Goal: Use online tool/utility: Use online tool/utility

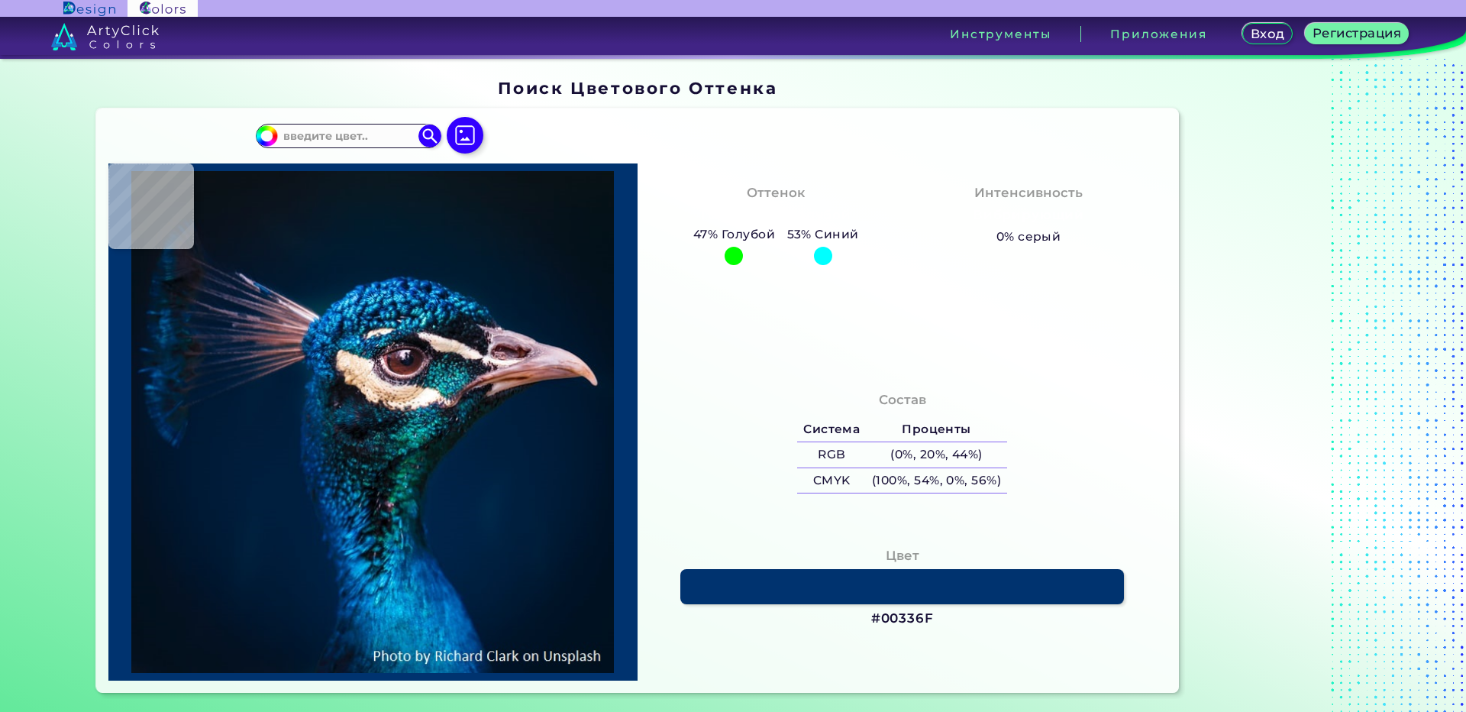
type input "#000000"
type input "#041117"
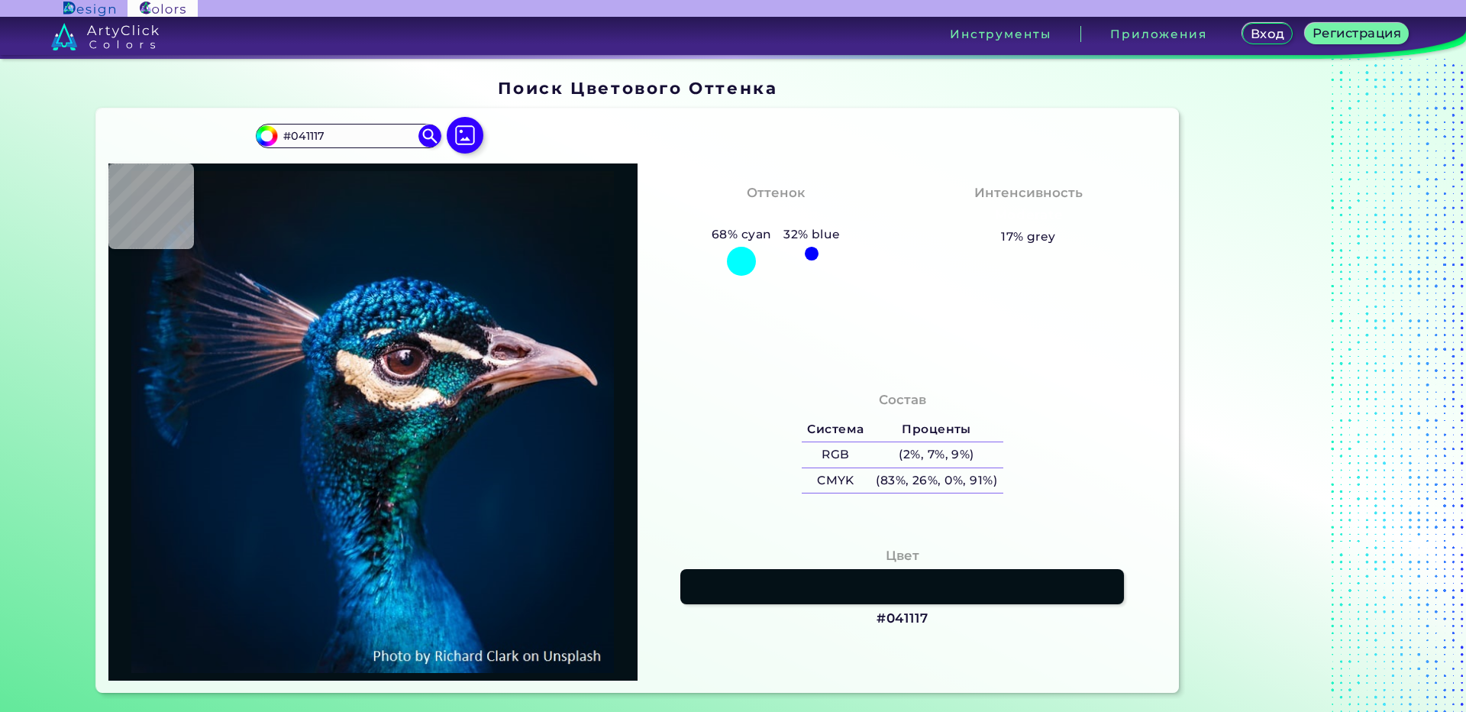
type input "#041119"
type input "#04111a"
type input "#04111A"
type input "#04121f"
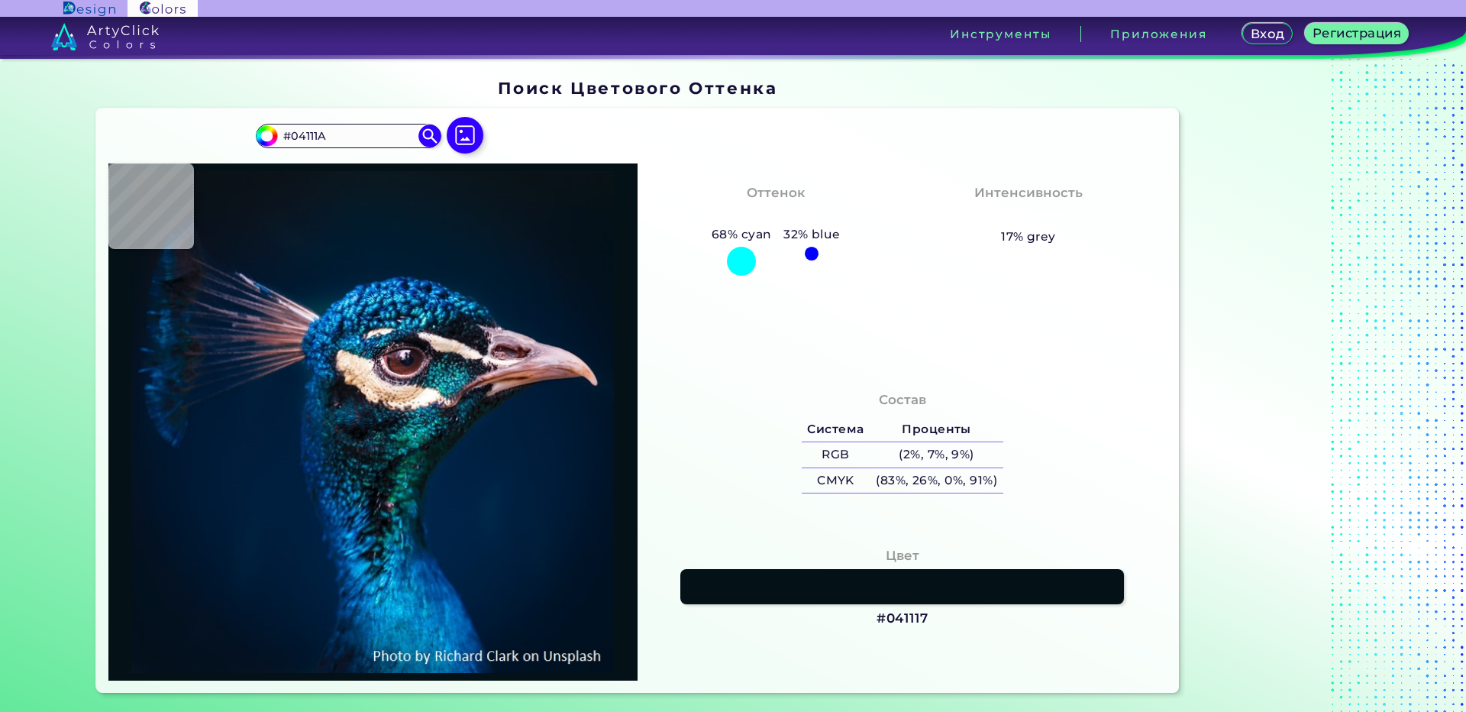
type input "#04121F"
type input "#041527"
type input "#02172a"
type input "#02172A"
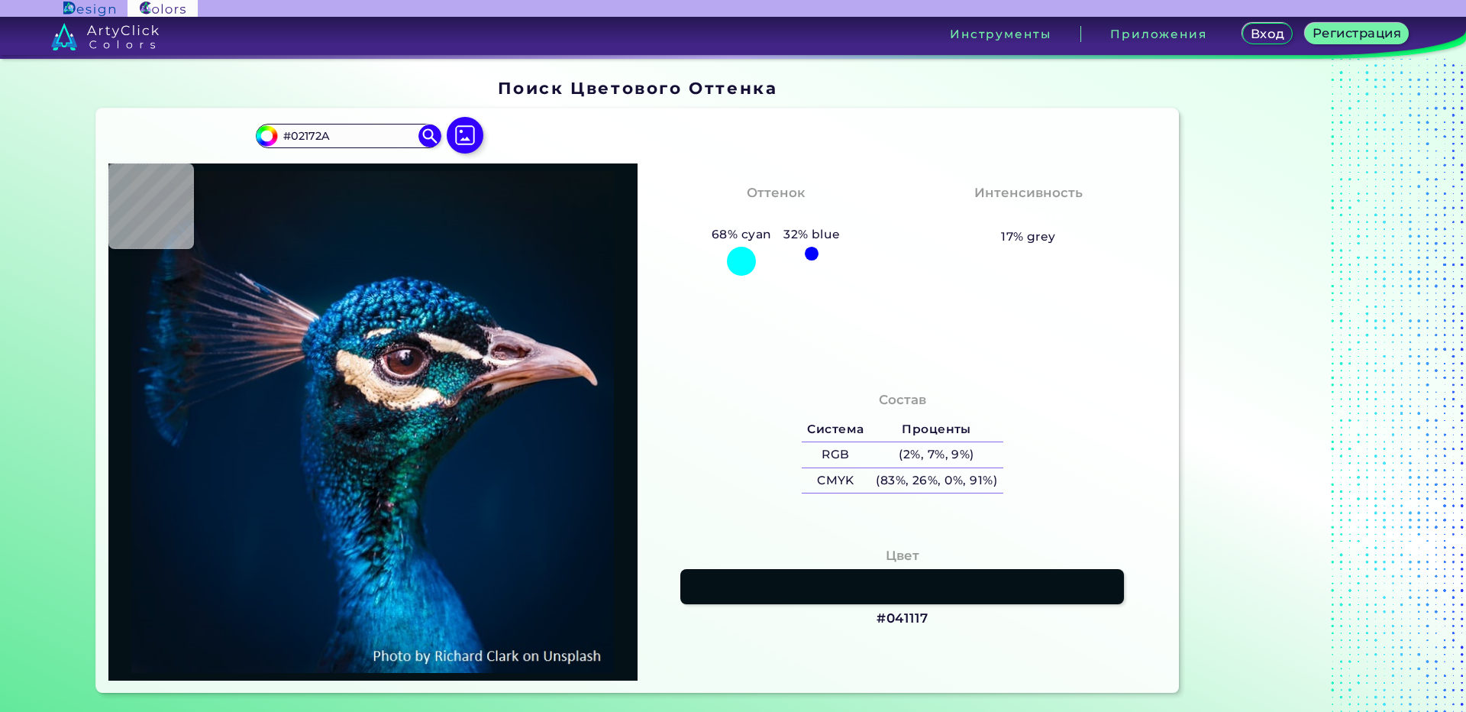
type input "#00192d"
type input "#00192D"
type input "#166590"
type input "#035585"
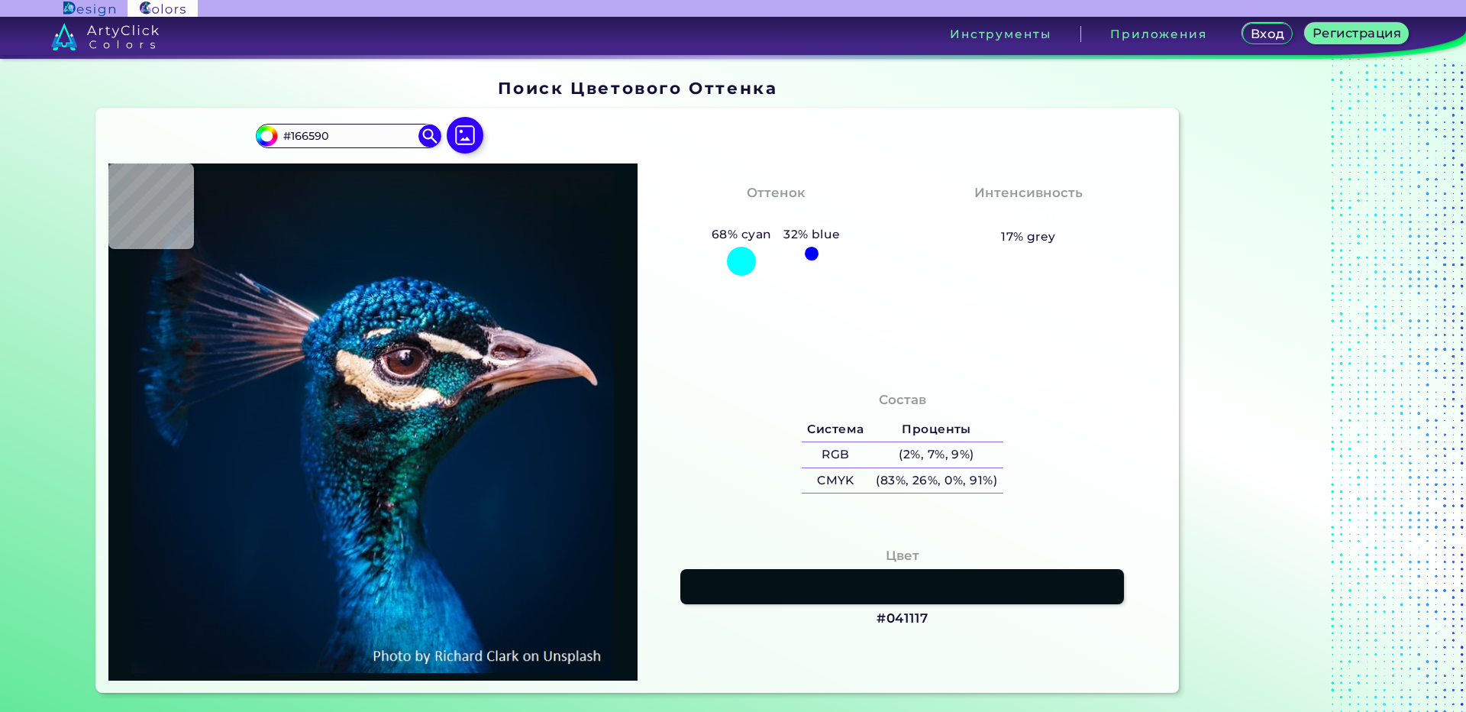
type input "#035585"
type input "#126da0"
type input "#126DA0"
type input "#125286"
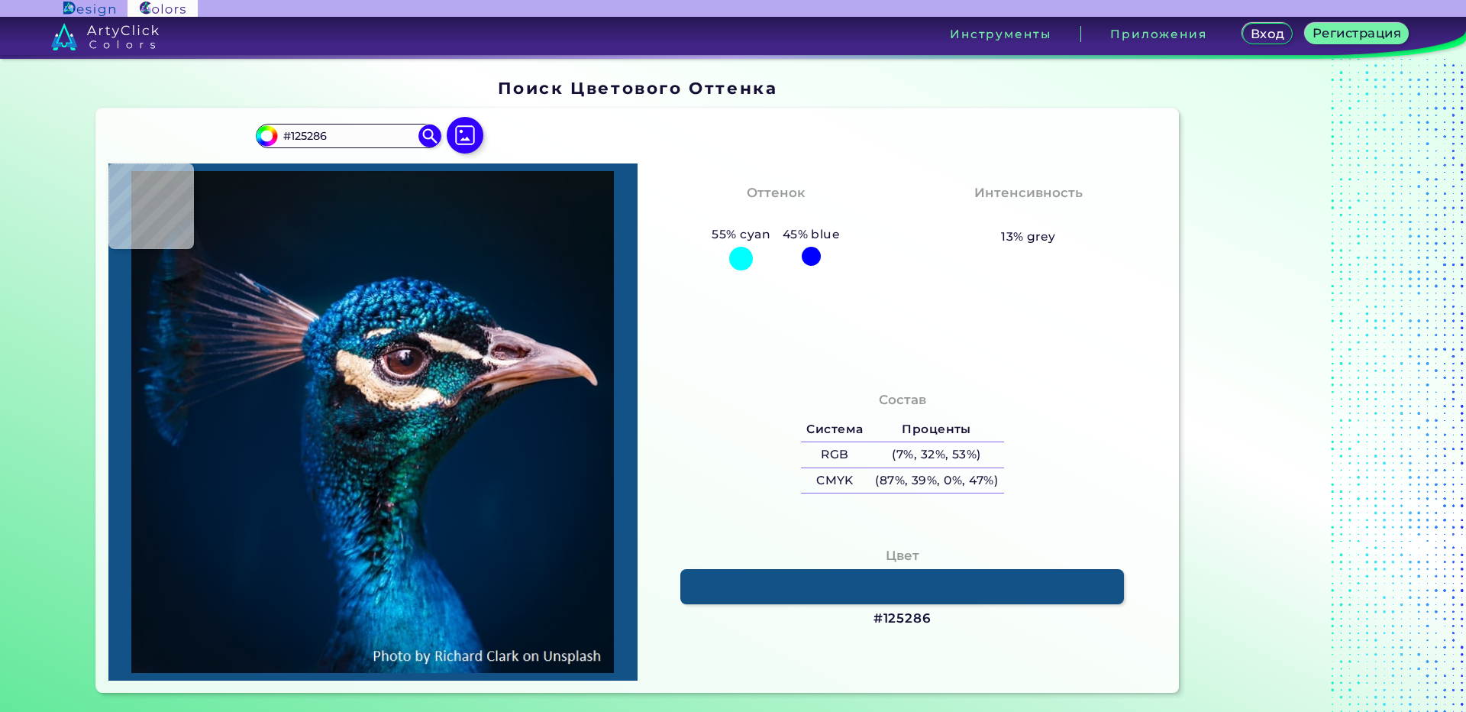
type input "#083f72"
type input "#083F72"
type input "#01366b"
type input "#01366B"
type input "#075d99"
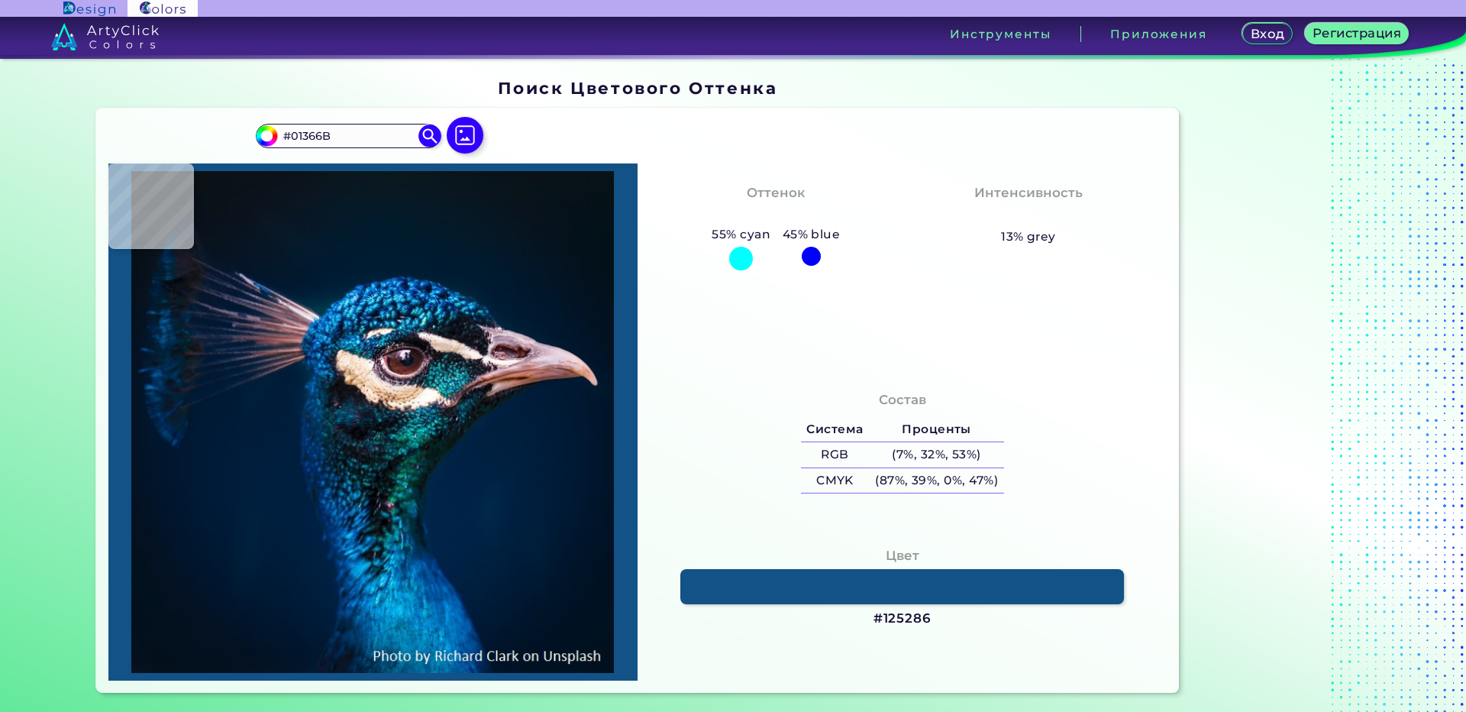
type input "#075D99"
type input "#127fbe"
type input "#127FBE"
type input "#1b99d4"
type input "#1B99D4"
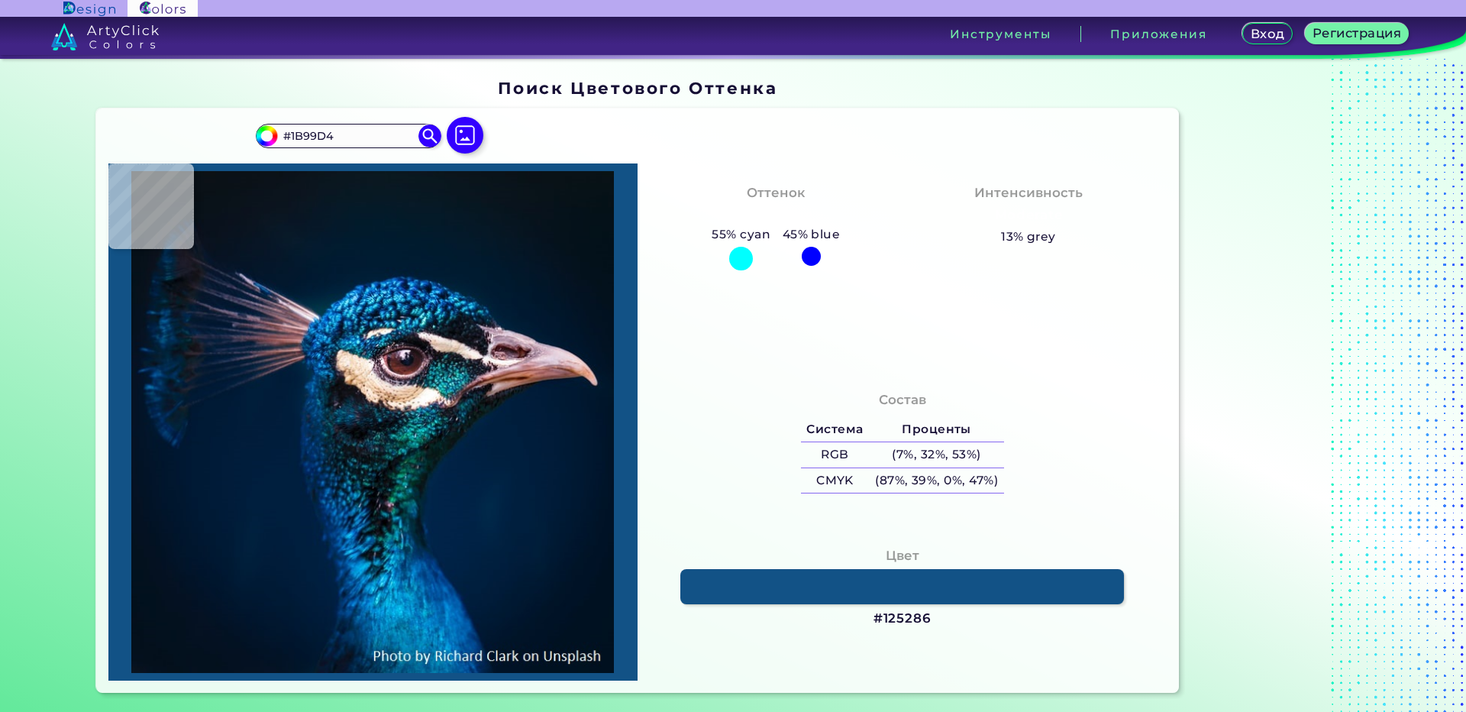
type input "#1195ce"
type input "#1195CE"
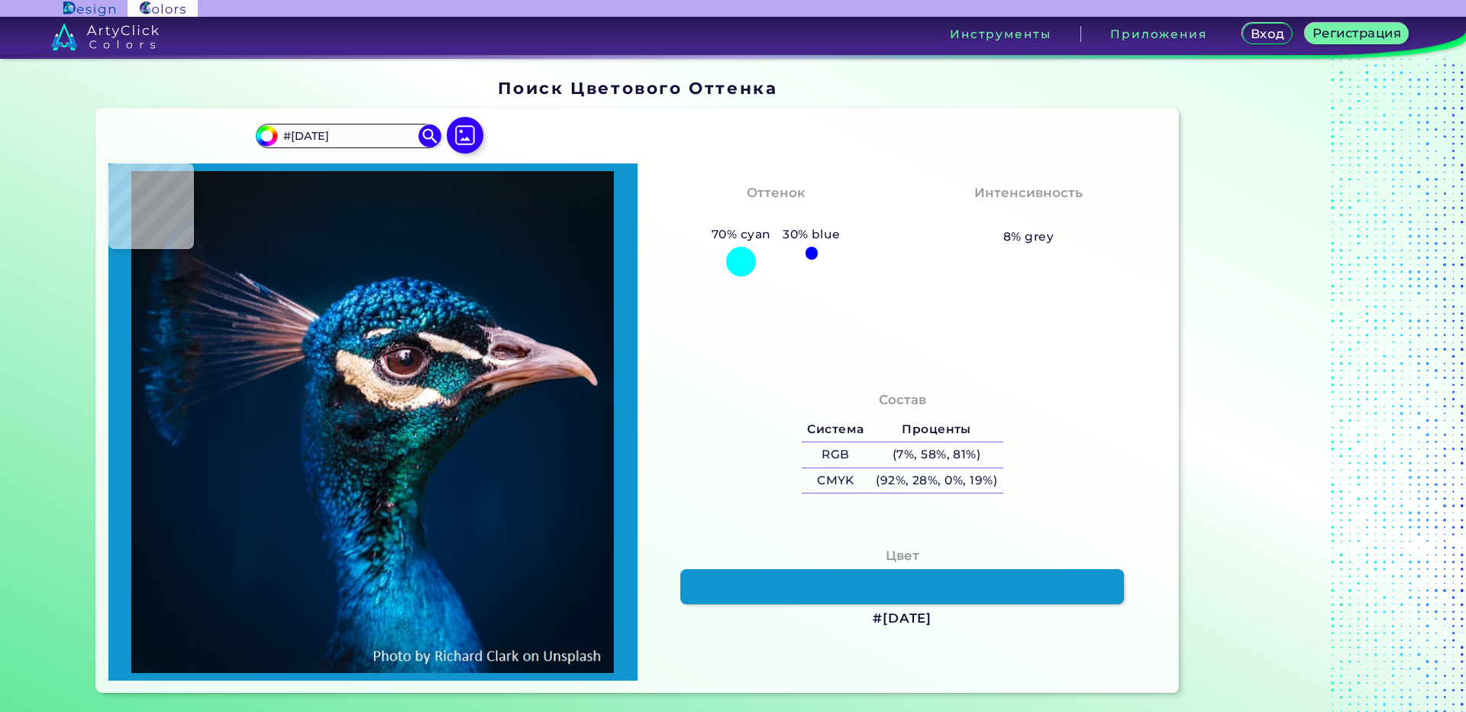
type input "#0465ad"
type input "#0465AD"
type input "#01548a"
type input "#01548A"
type input "#031430"
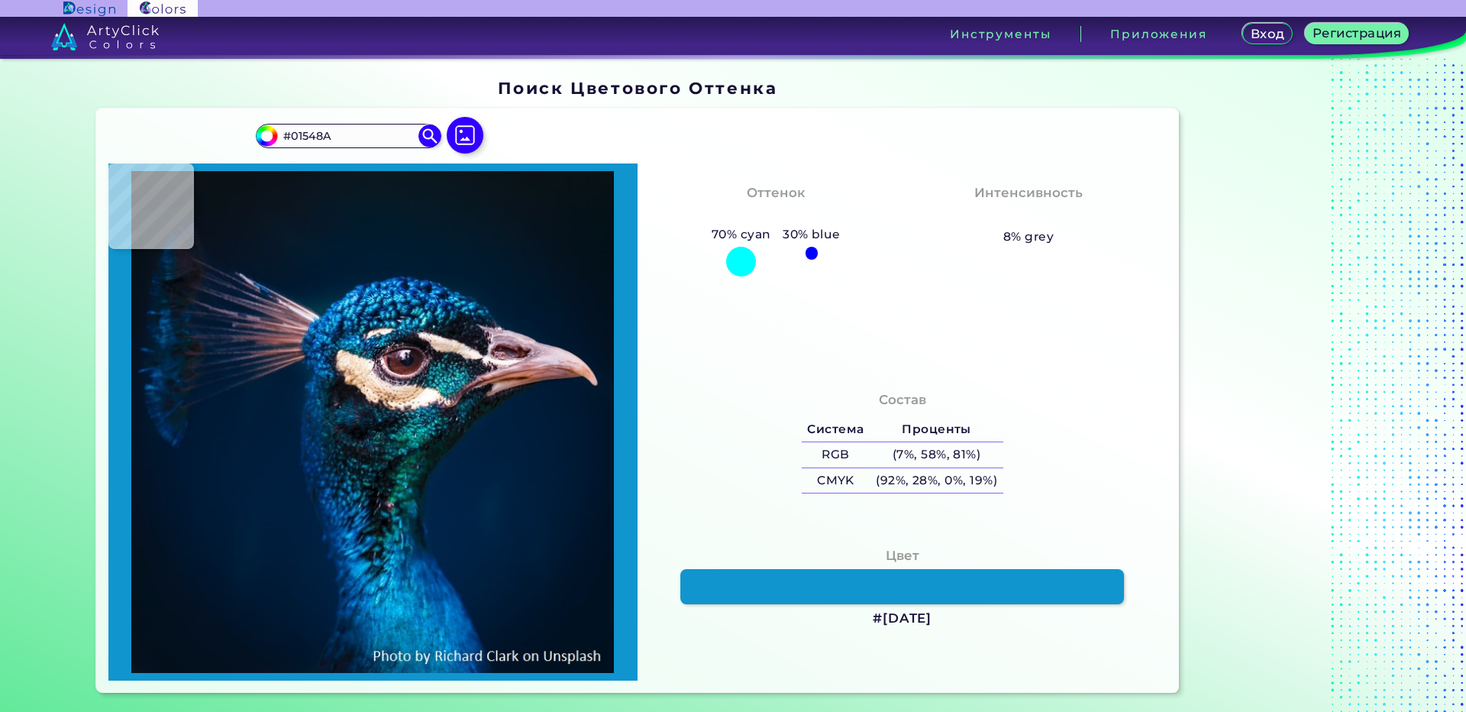
type input "#031430"
type input "#01193c"
type input "#01193C"
type input "#1b6aa5"
type input "#1B6AA5"
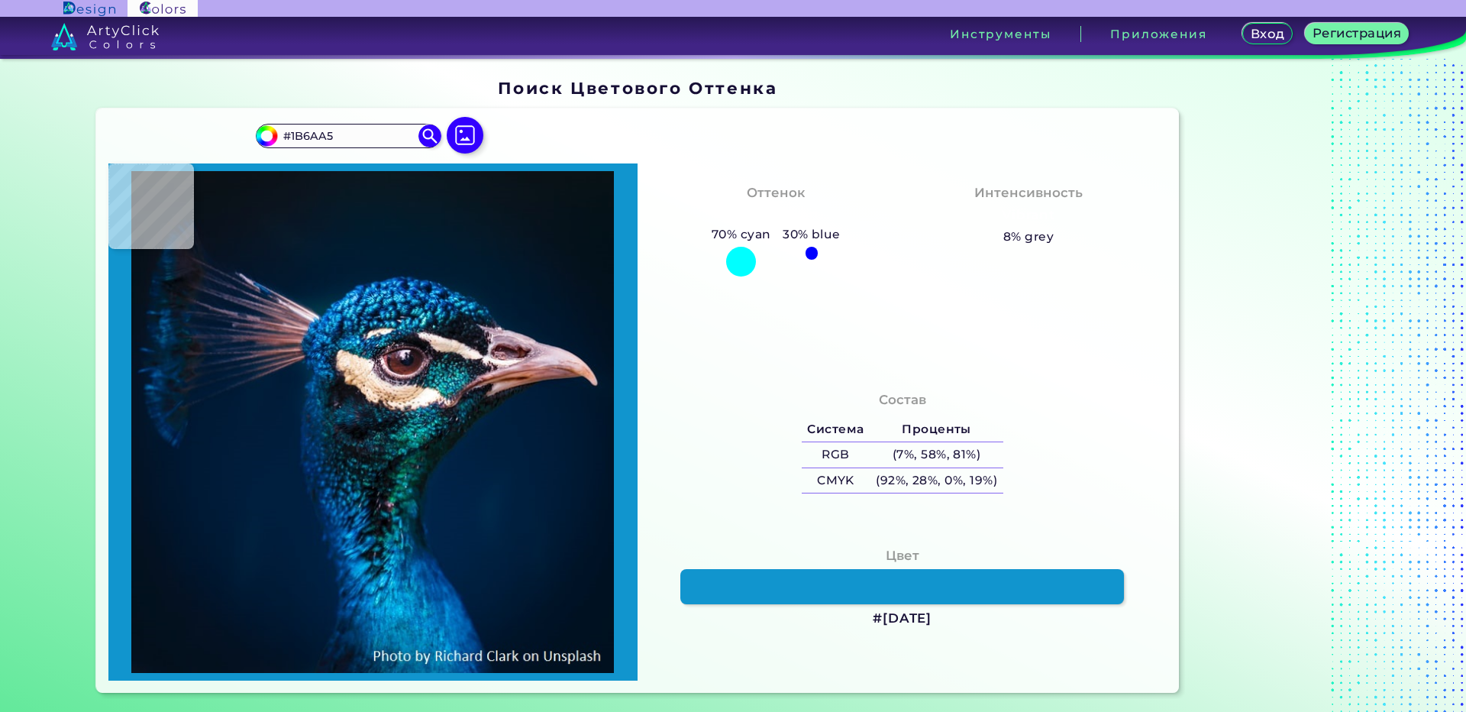
type input "#0c5f9f"
type input "#0C5F9F"
type input "#148ec7"
type input "#148EC7"
type input "#0882c8"
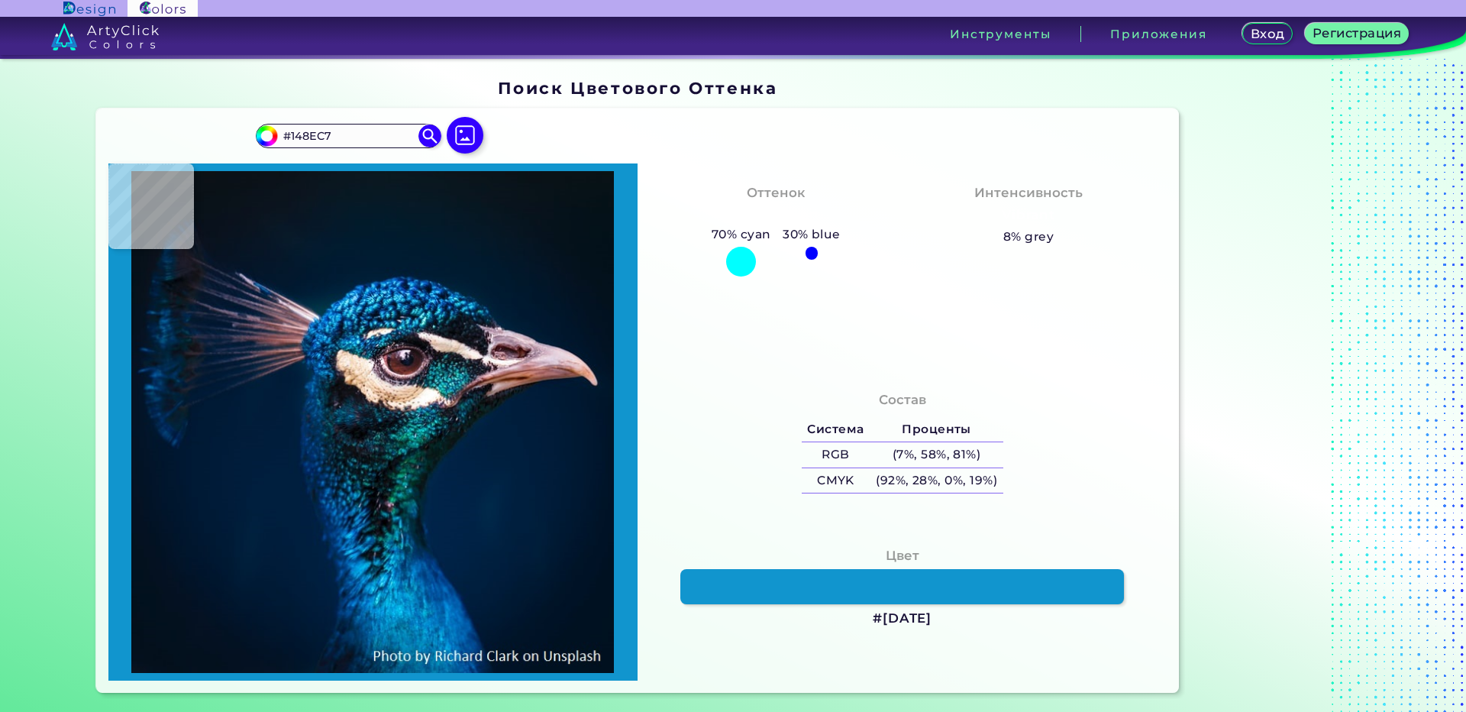
type input "#0882C8"
type input "#217fd0"
type input "#217FD0"
type input "#01204a"
type input "#01204A"
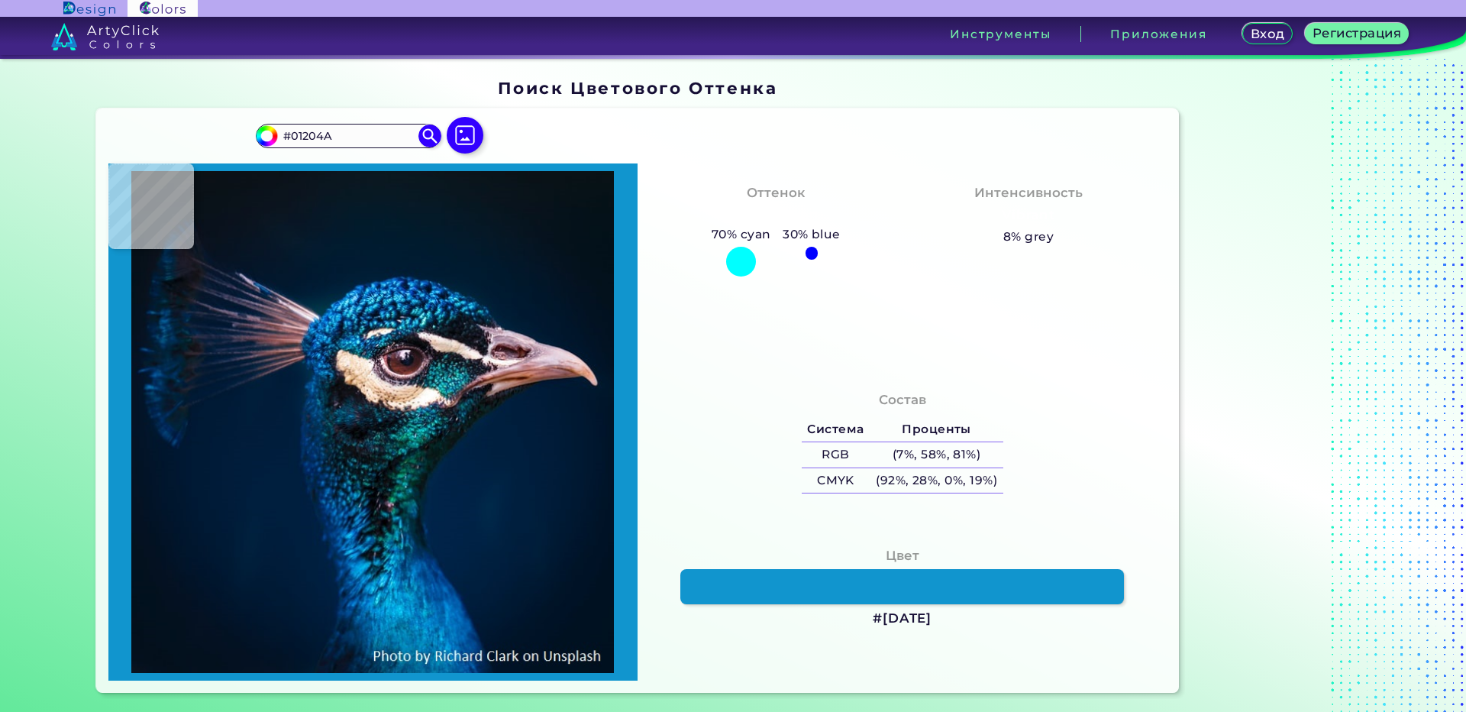
type input "#001d33"
type input "#001D33"
type input "#001c32"
type input "#001C32"
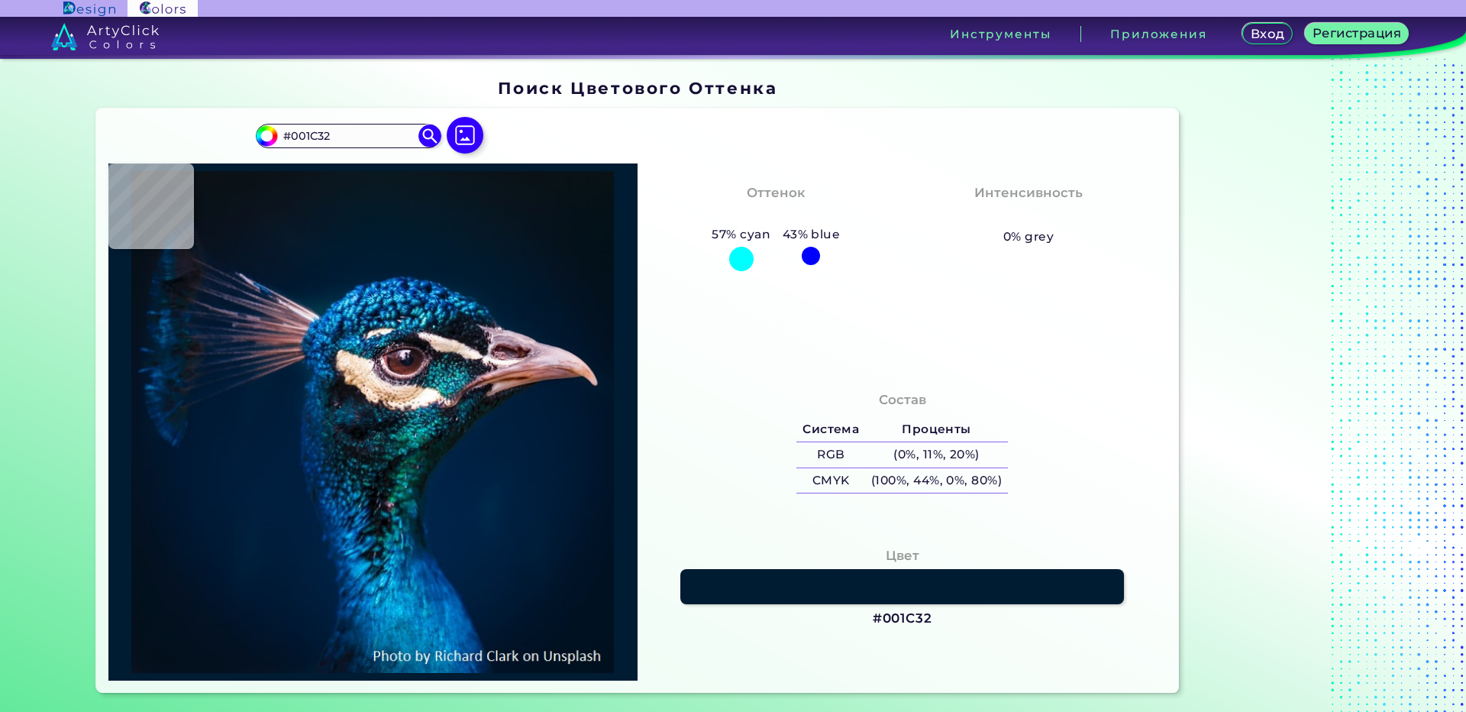
type input "#001b30"
type input "#001B30"
type input "#001b2e"
type input "#001B2E"
type input "#001b30"
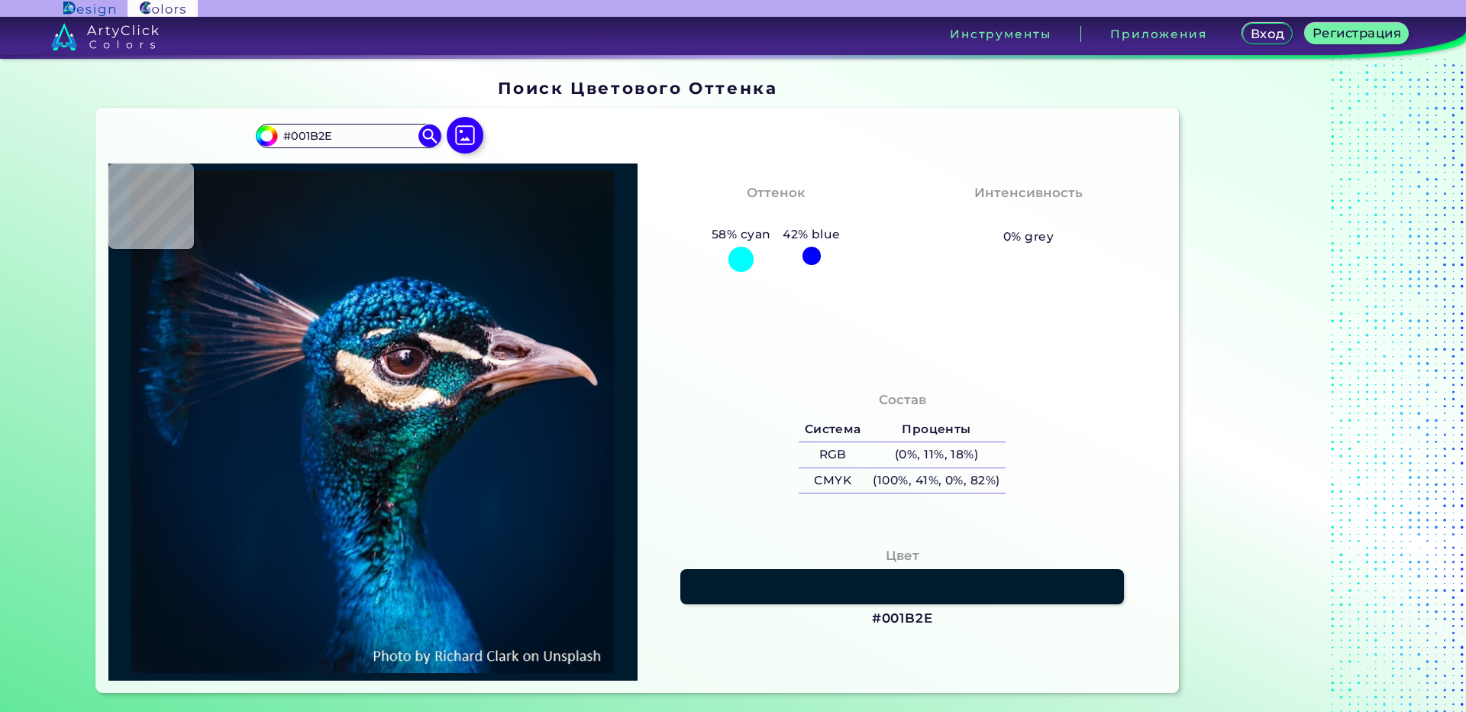
type input "#001B30"
type input "#001b2e"
type input "#001B2E"
type input "#011a2e"
type input "#011A2E"
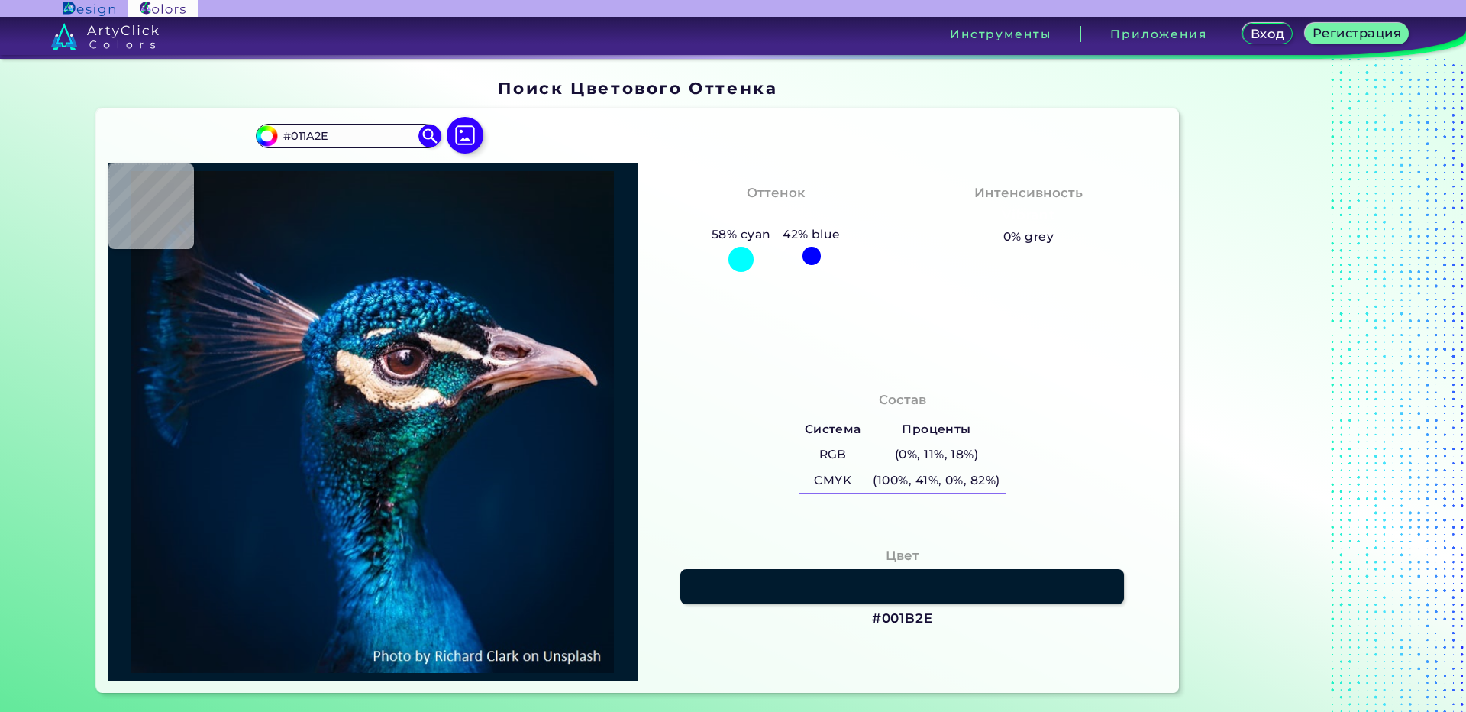
type input "#001b30"
type input "#001B30"
type input "#001c32"
type input "#001C32"
type input "#022441"
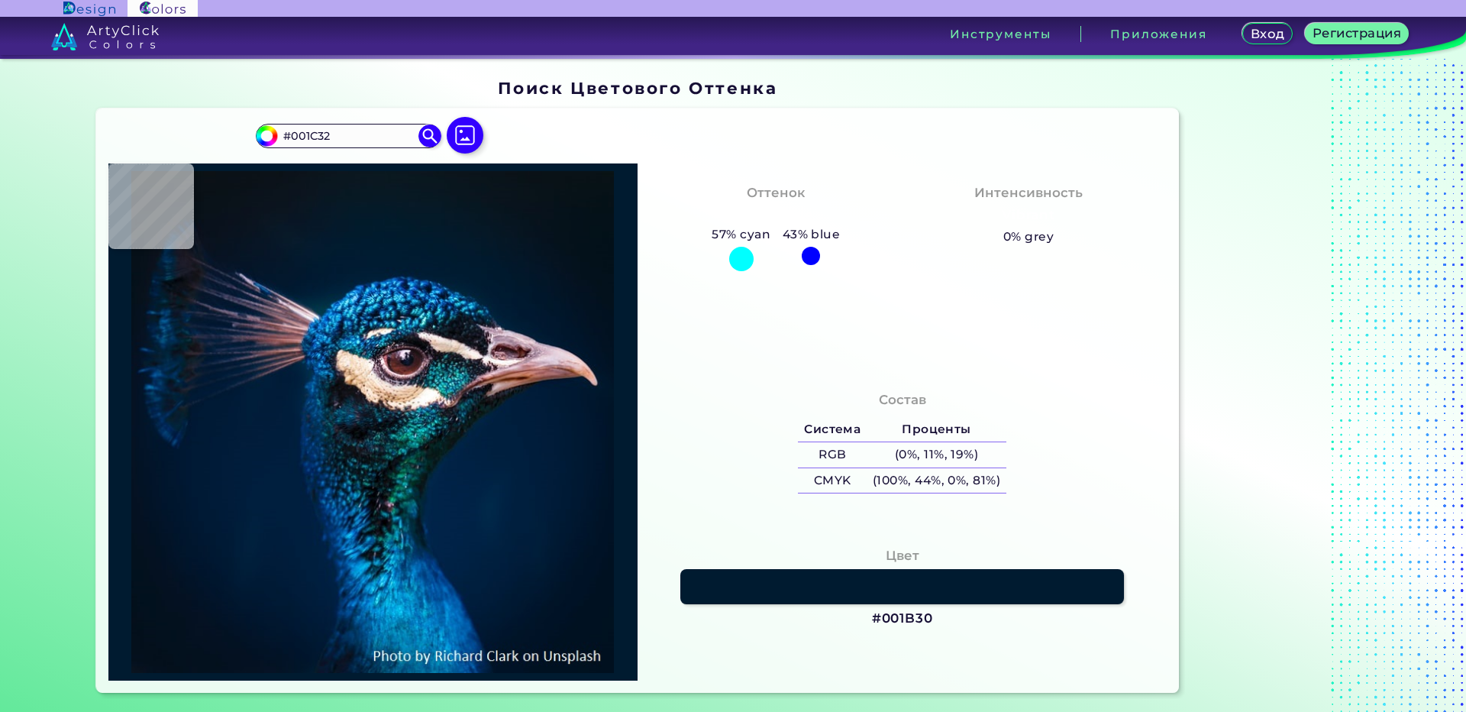
type input "#022441"
type input "#001d59"
type input "#001D59"
type input "#279db3"
type input "#279DB3"
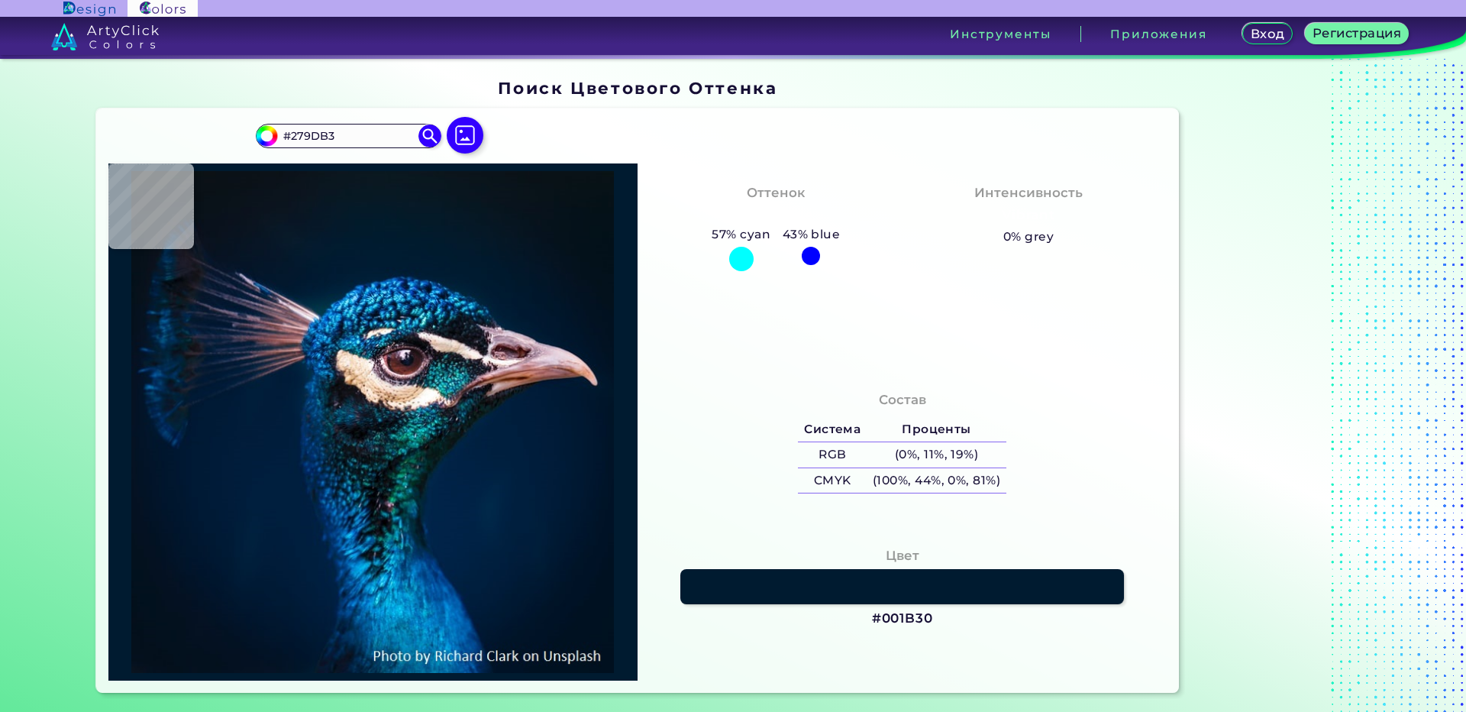
type input "#252630"
type input "#e6c7b1"
type input "#E6C7B1"
type input "#e2c3ac"
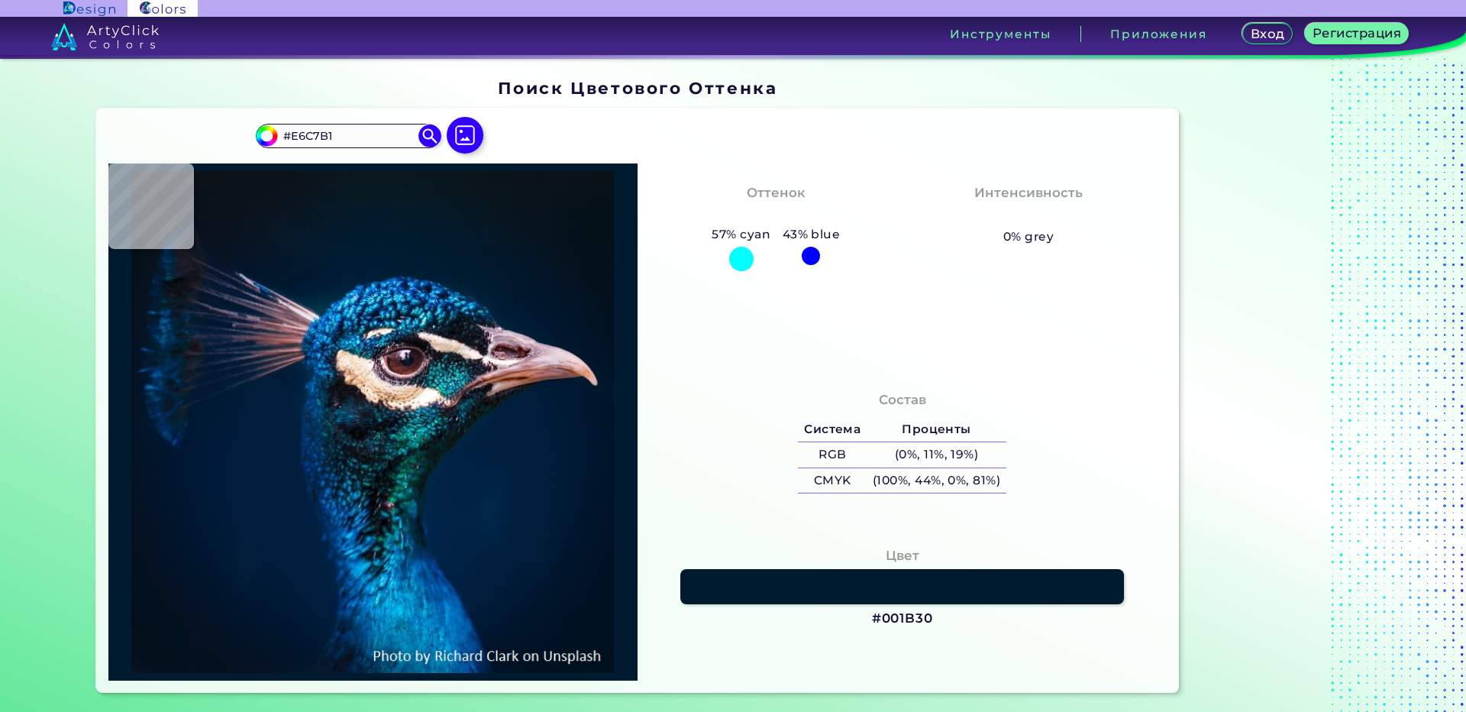
type input "#E2C3AC"
type input "#c7ab9a"
type input "#C7AB9A"
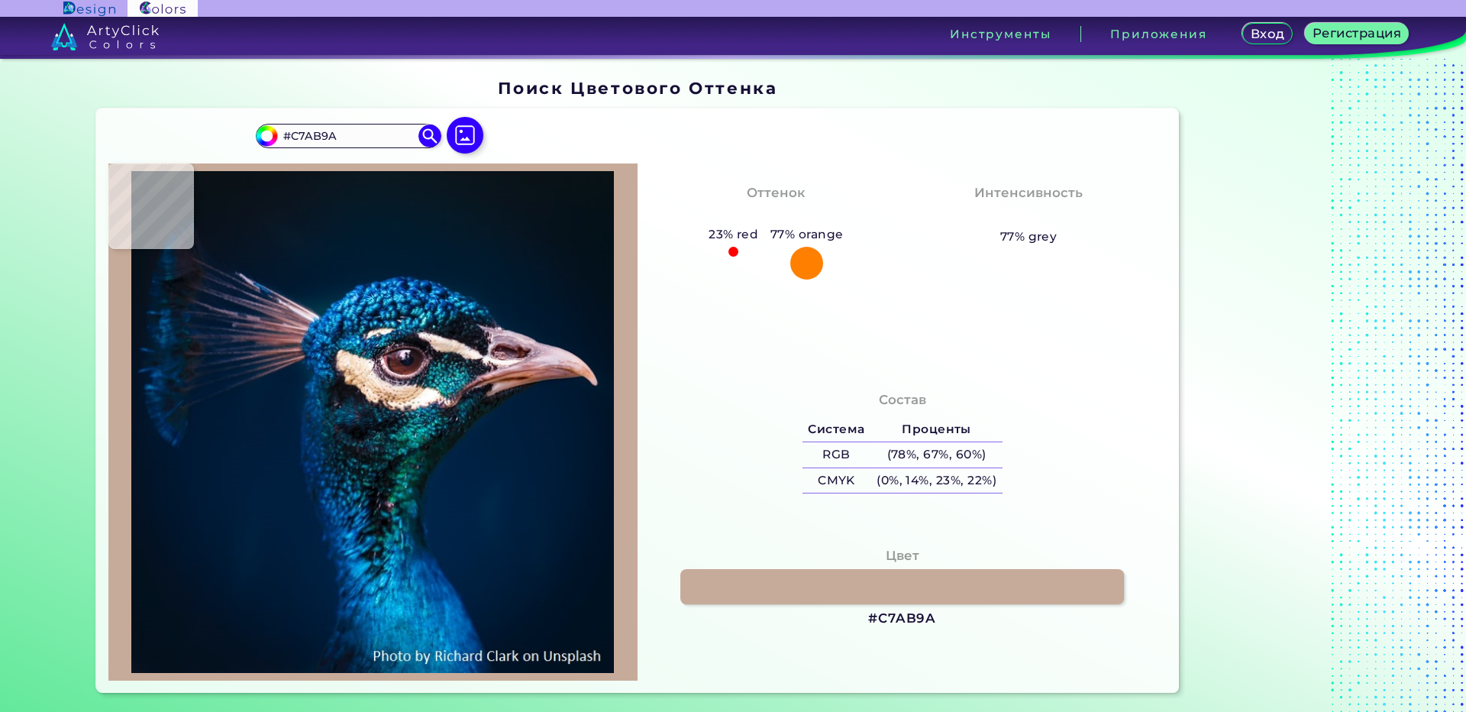
type input "#cbafa4"
type input "#CBAFA4"
type input "#b49891"
type input "#B49891"
type input "#785d5b"
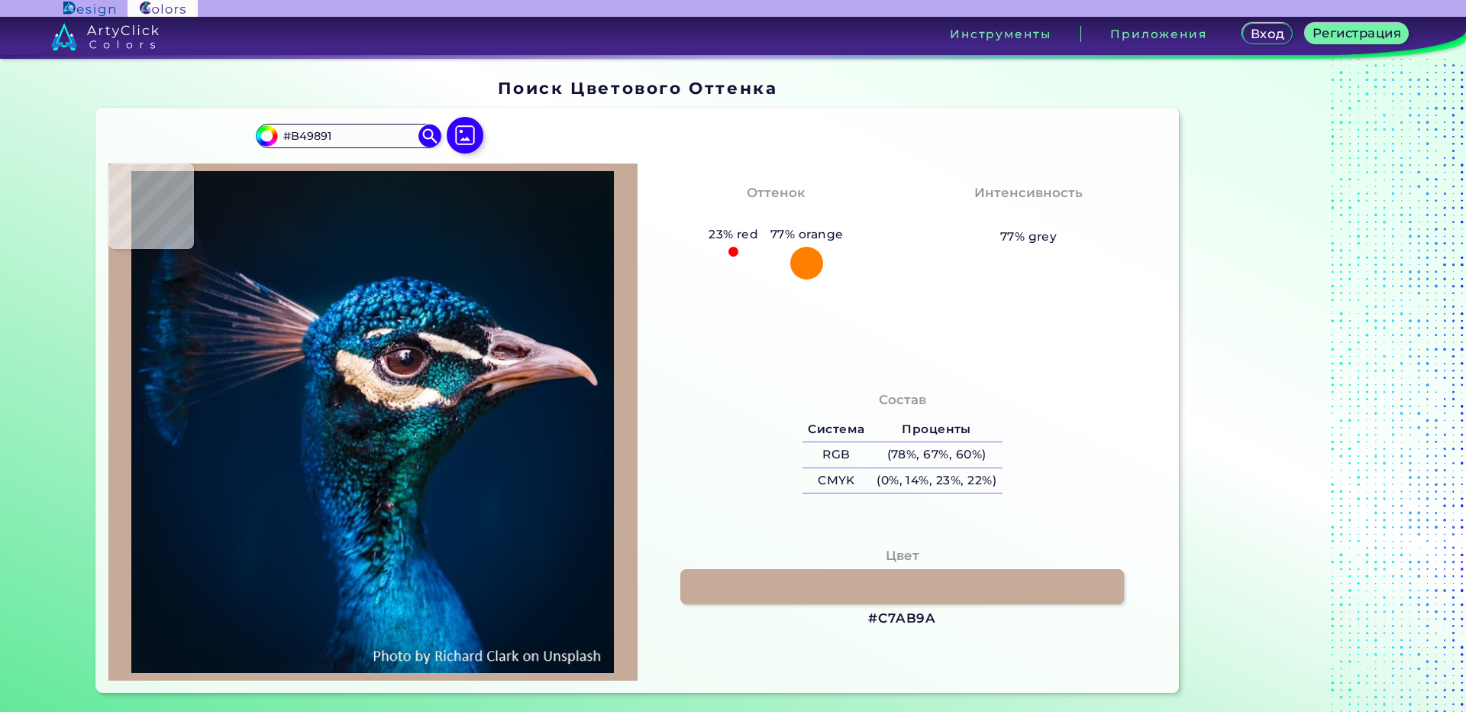
type input "#785D5B"
type input "#322127"
type input "#20141b"
type input "#20141B"
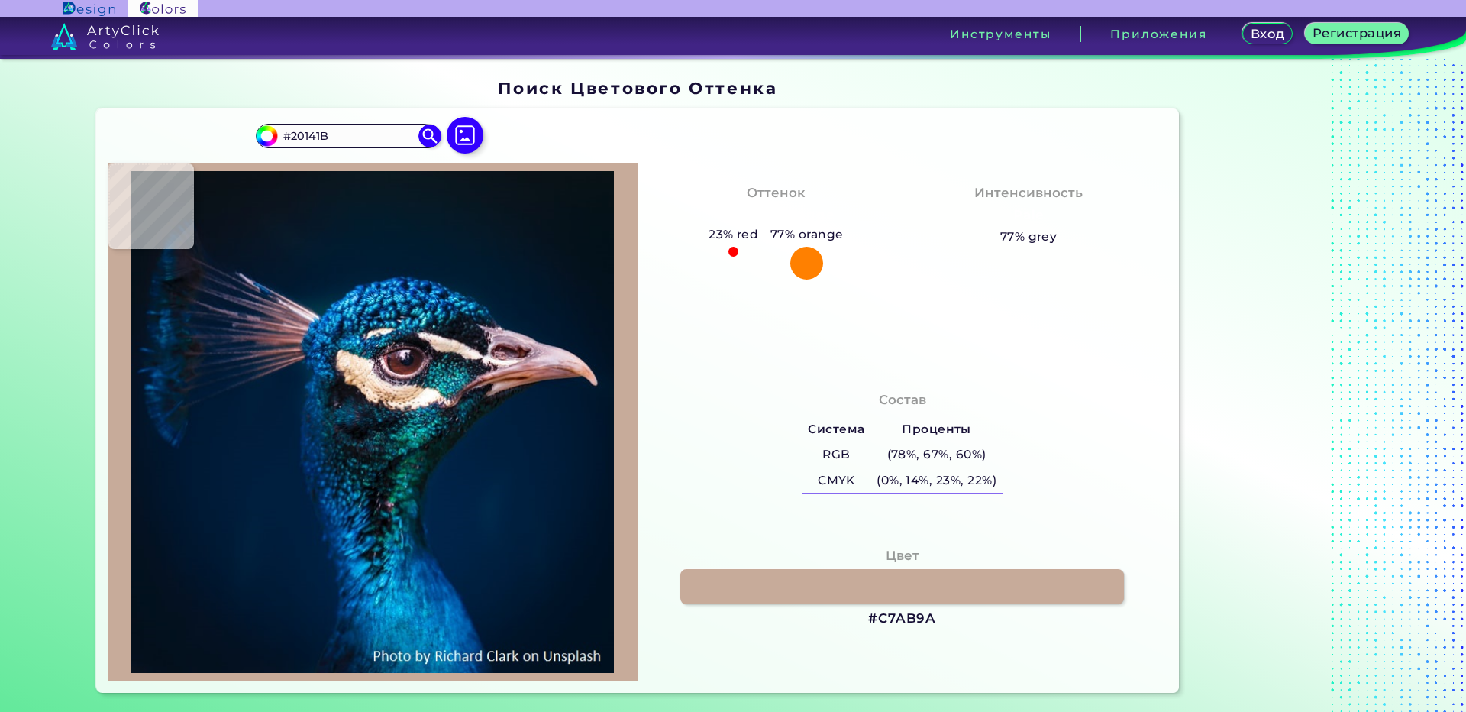
type input "#141217"
type input "#0a0a0e"
type input "#0A0A0E"
type input "#0d0e10"
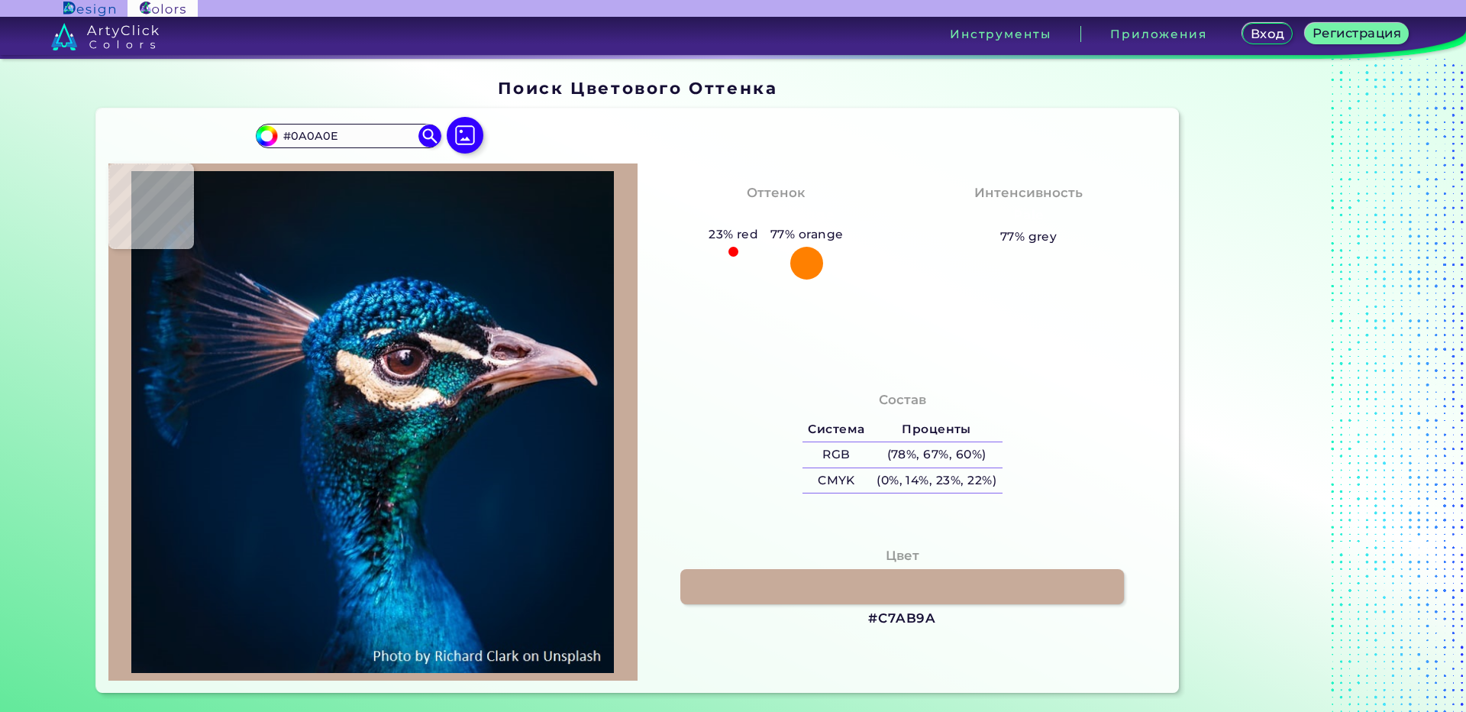
type input "#0D0E10"
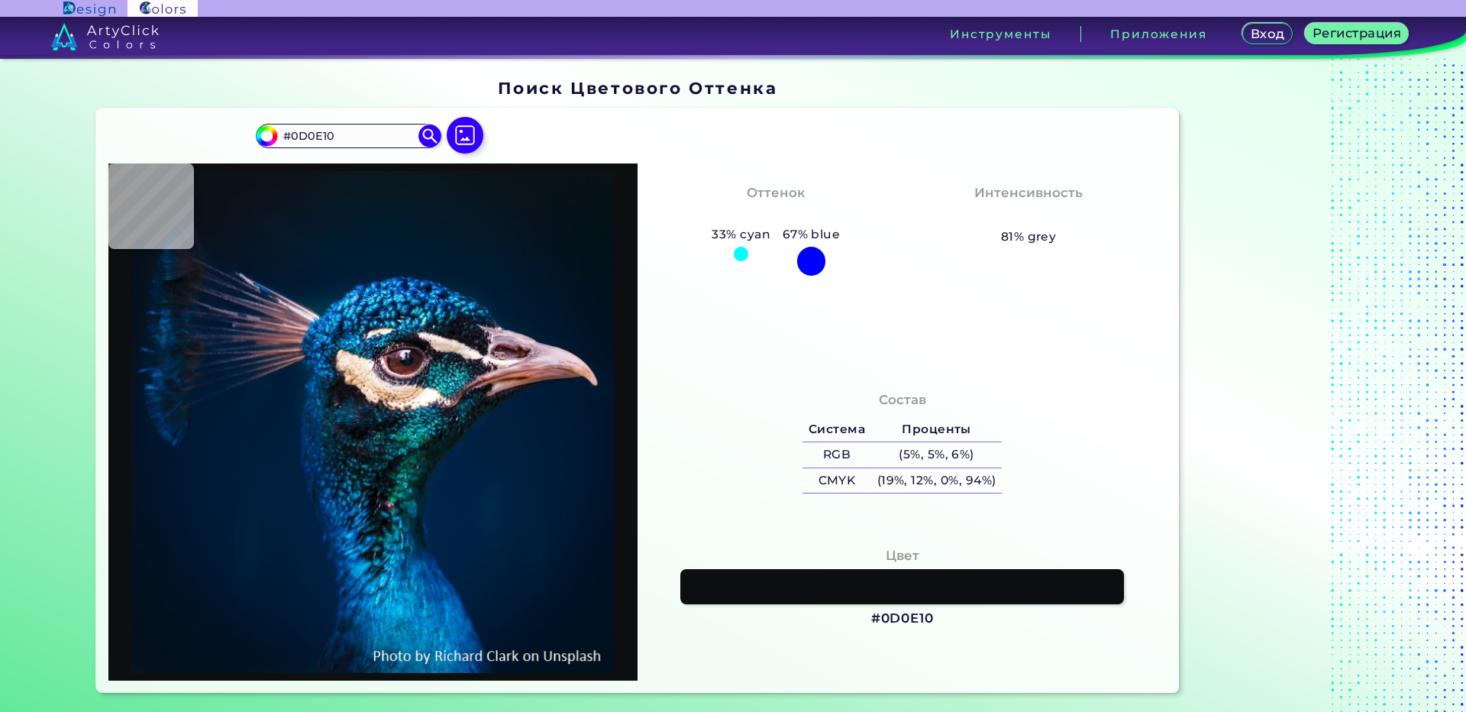
type input "#111416"
type input "#0d1015"
type input "#0D1015"
type input "#080b13"
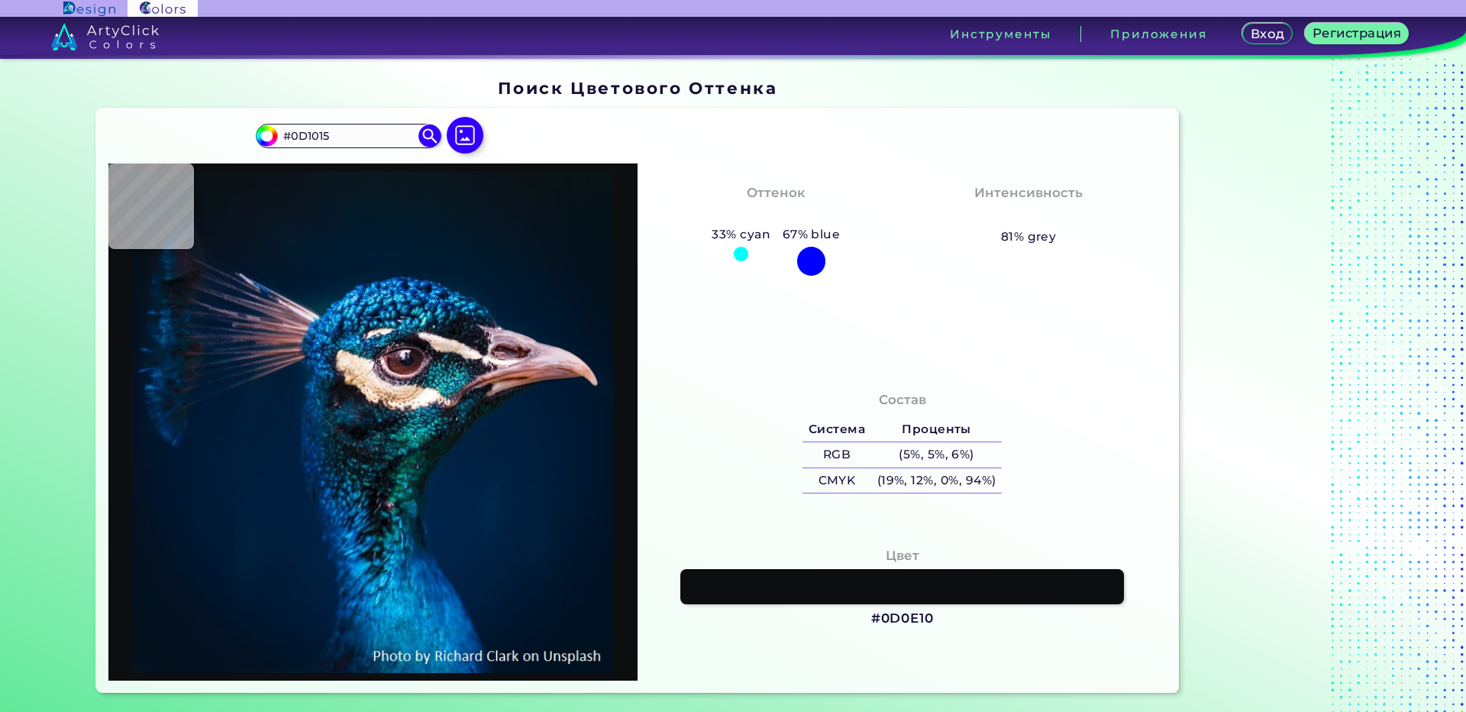
type input "#080B13"
type input "#2f2d39"
type input "#2F2D39"
type input "#16131d"
type input "#16131D"
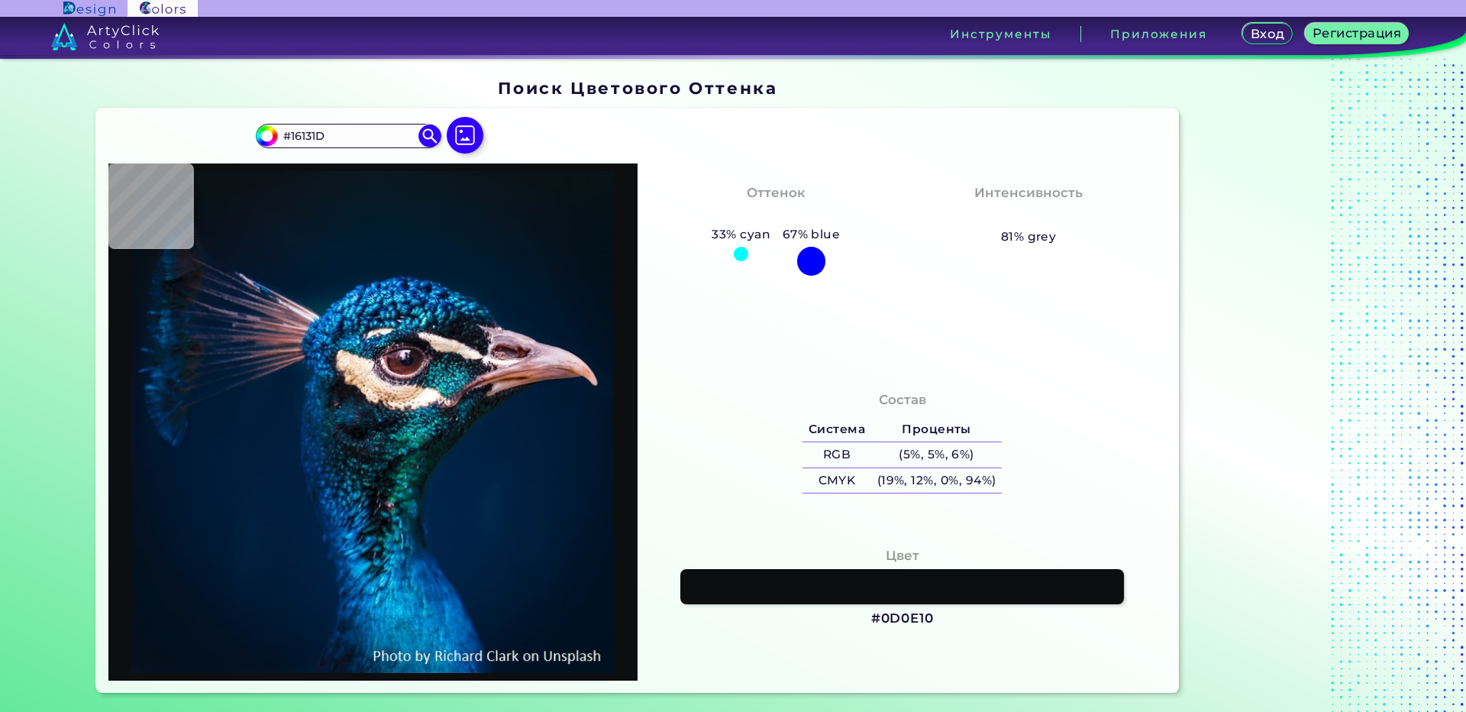
type input "#0b0910"
type input "#0B0910"
type input "#0a090f"
type input "#0A090F"
type input "#0e0c12"
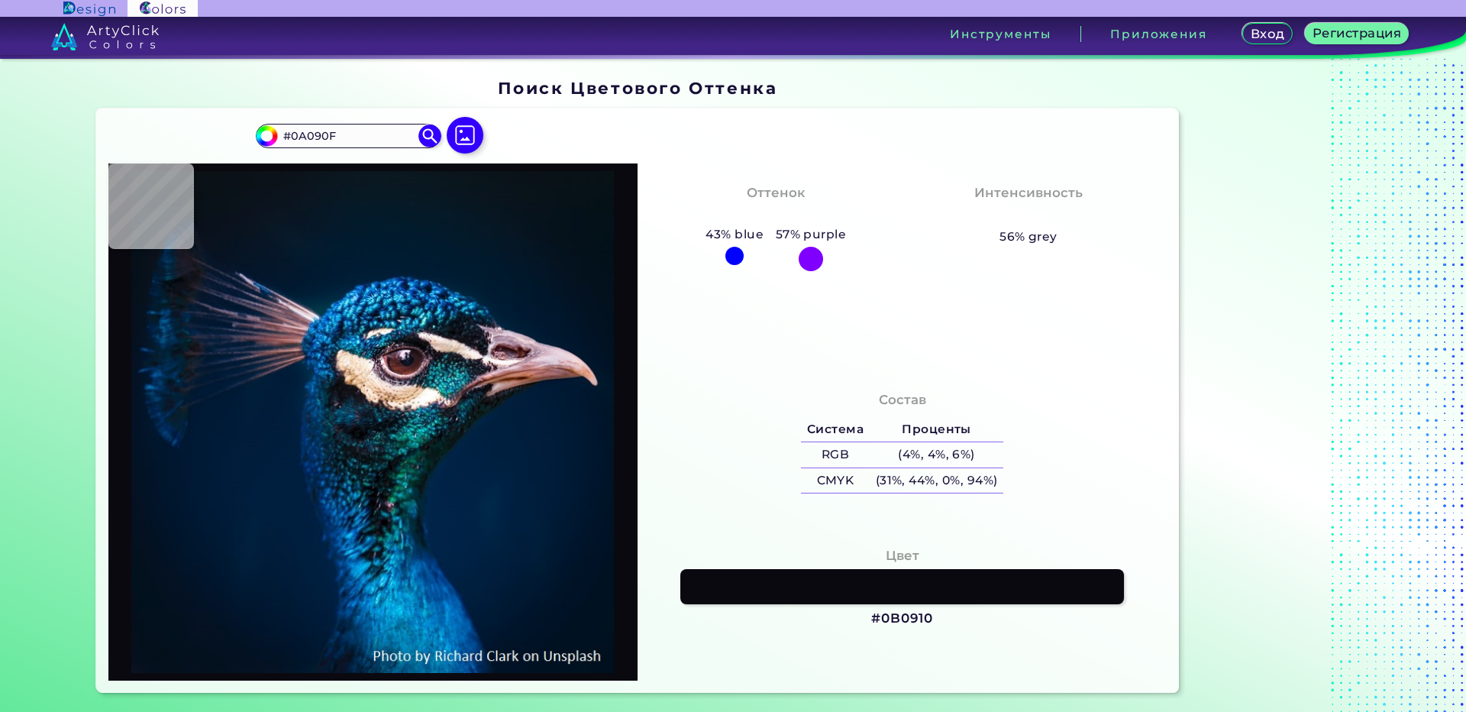
type input "#0E0C12"
type input "#1d1821"
type input "#1D1821"
type input "#37303b"
type input "#37303B"
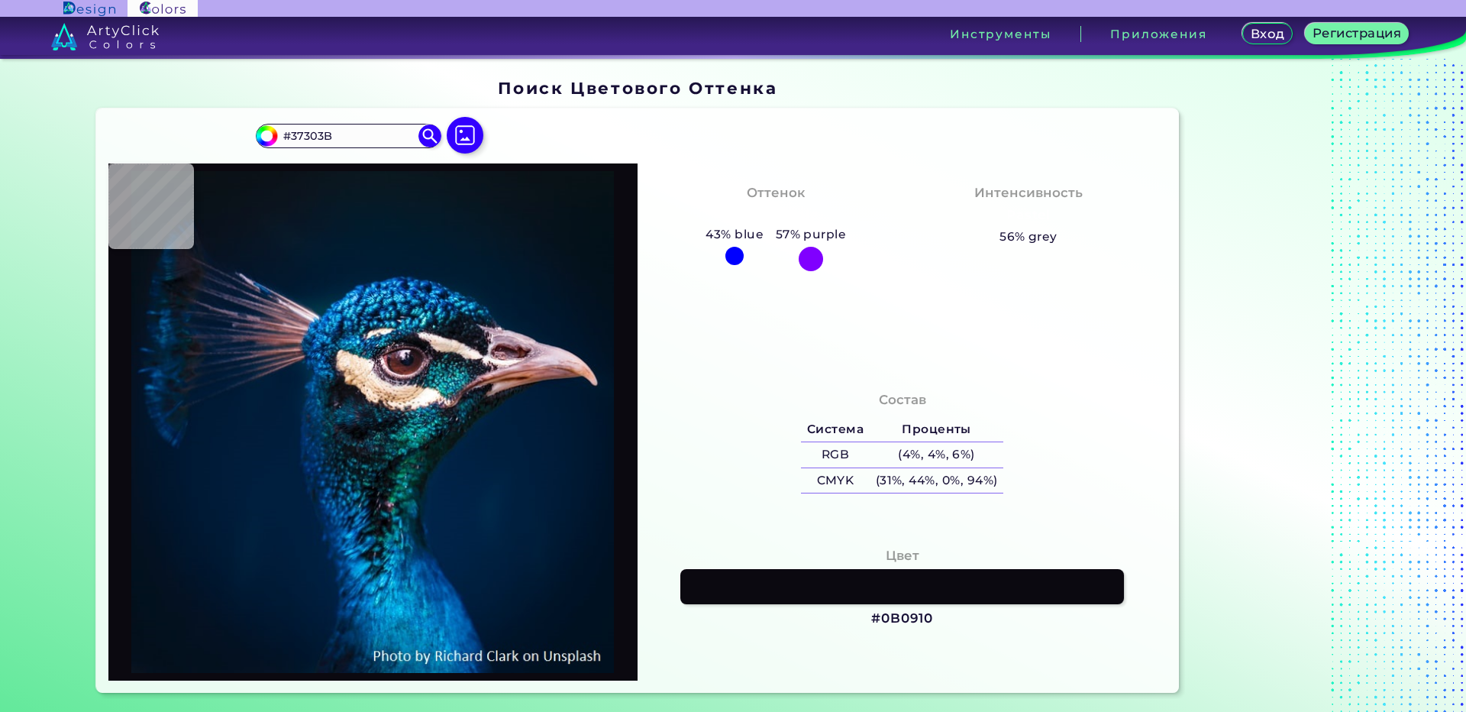
type input "#4e4451"
type input "#4E4451"
type input "#5a4e5c"
type input "#5A4E5C"
type input "#615161"
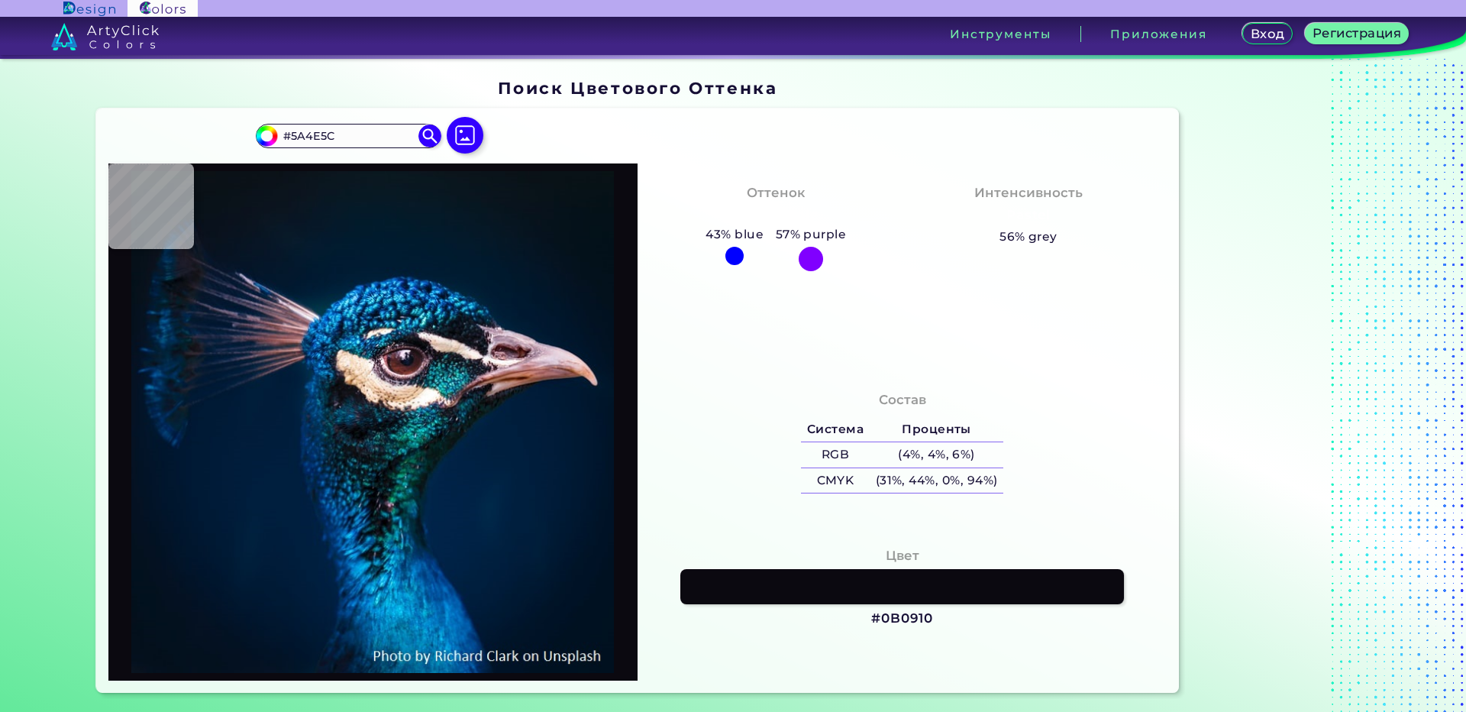
type input "#615161"
type input "#725e6f"
type input "#725E6F"
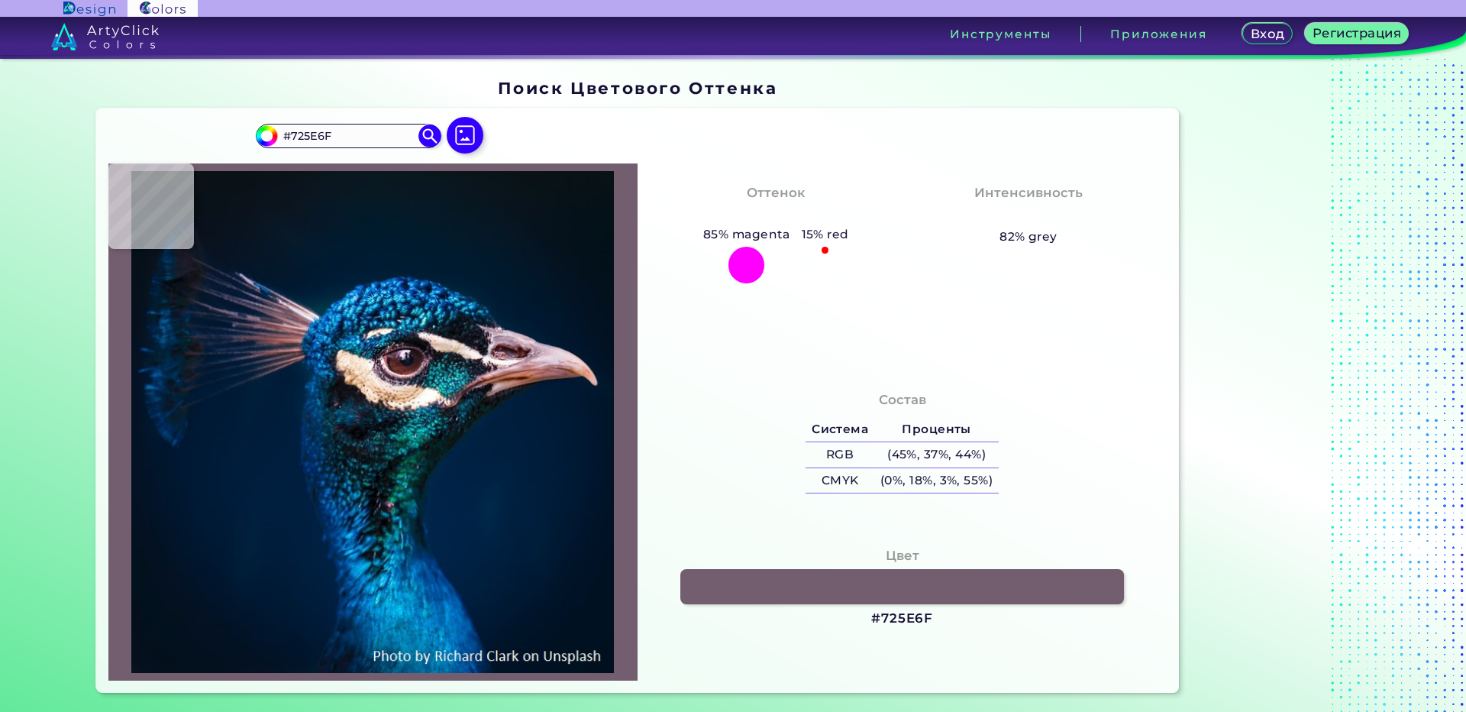
type input "#1e131f"
type input "#1E131F"
type input "#050d10"
type input "#050D10"
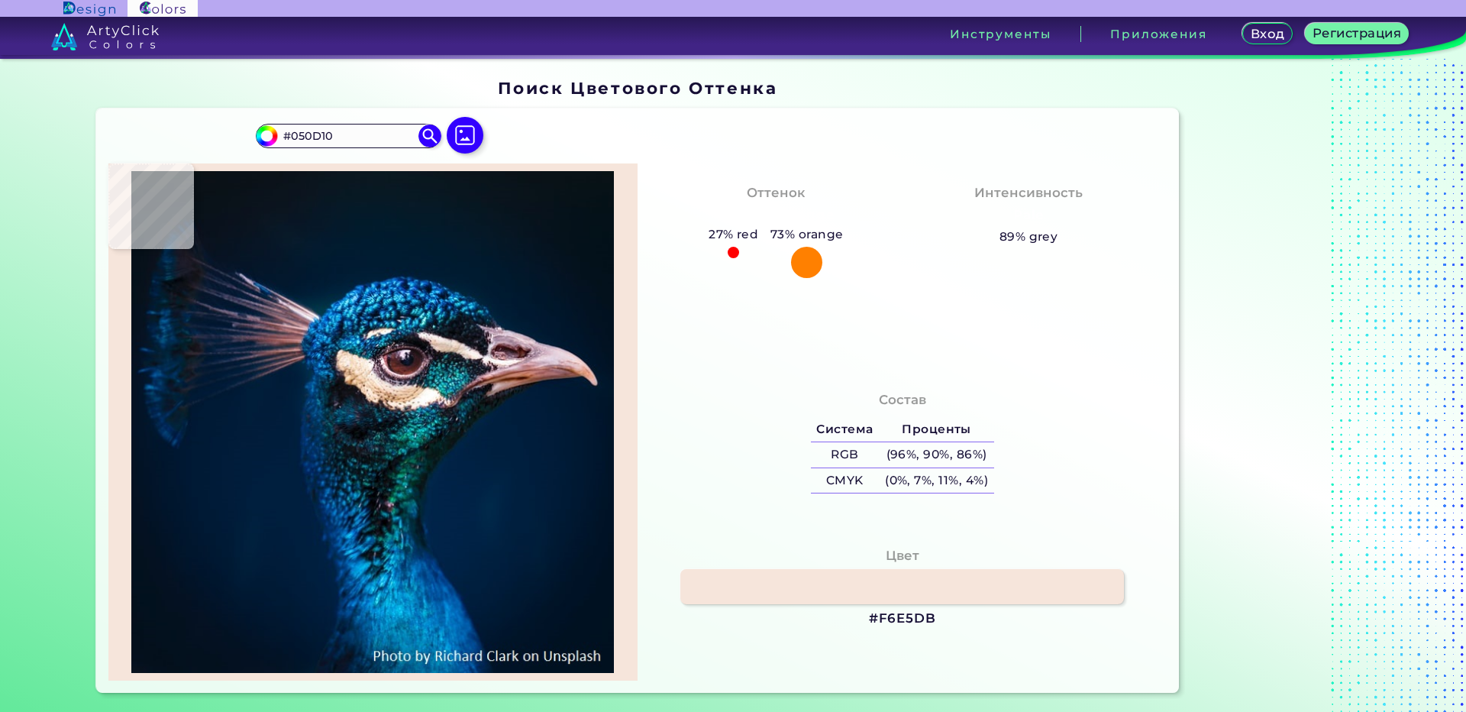
type input "#f6e5db"
type input "#F6E5DB"
type input "#f6f7f4"
type input "#F6F7F4"
type input "#f9f8f4"
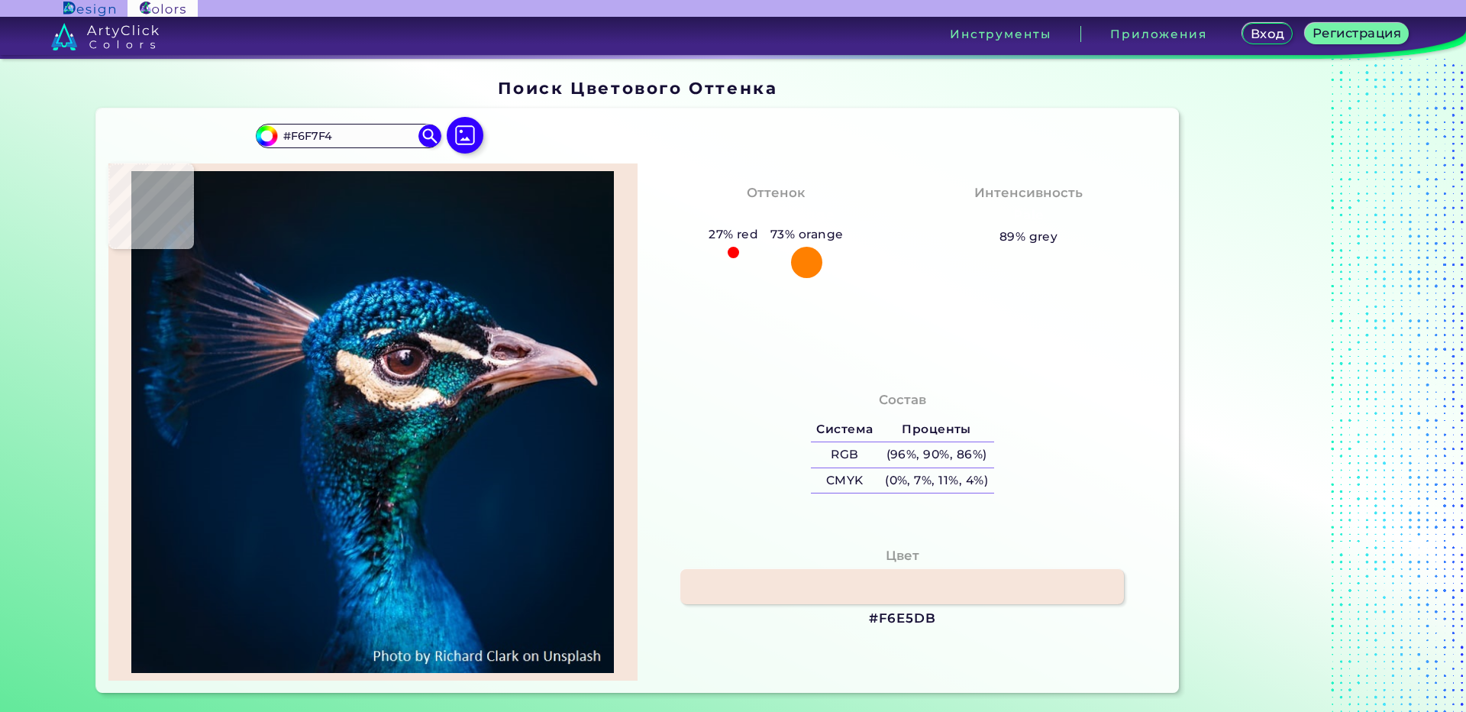
type input "#F9F8F4"
type input "#f6f4f4"
type input "#F6F4F4"
type input "#f4f1ef"
type input "#F4F1EF"
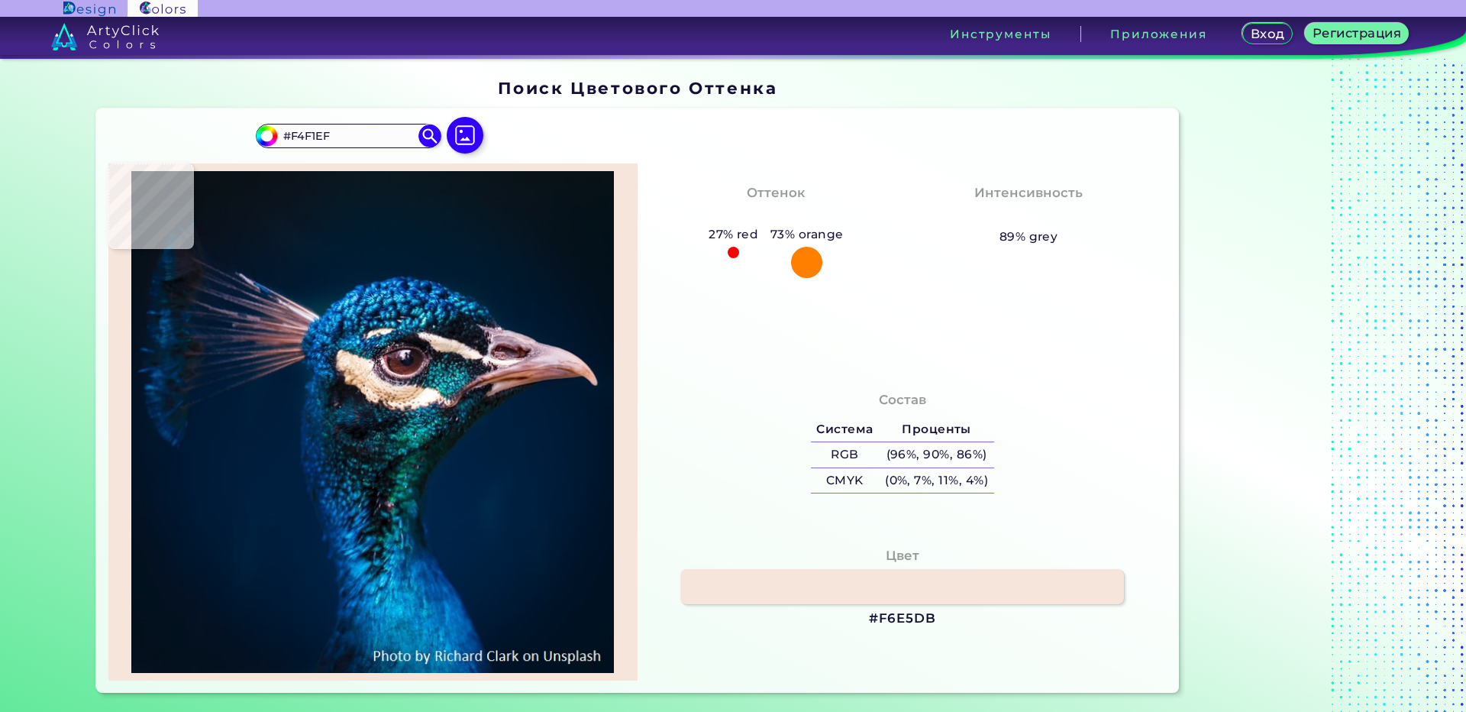
type input "#faf0f0"
type input "#FAF0F0"
type input "#dac2c5"
type input "#DAC2C5"
type input "#aa8a90"
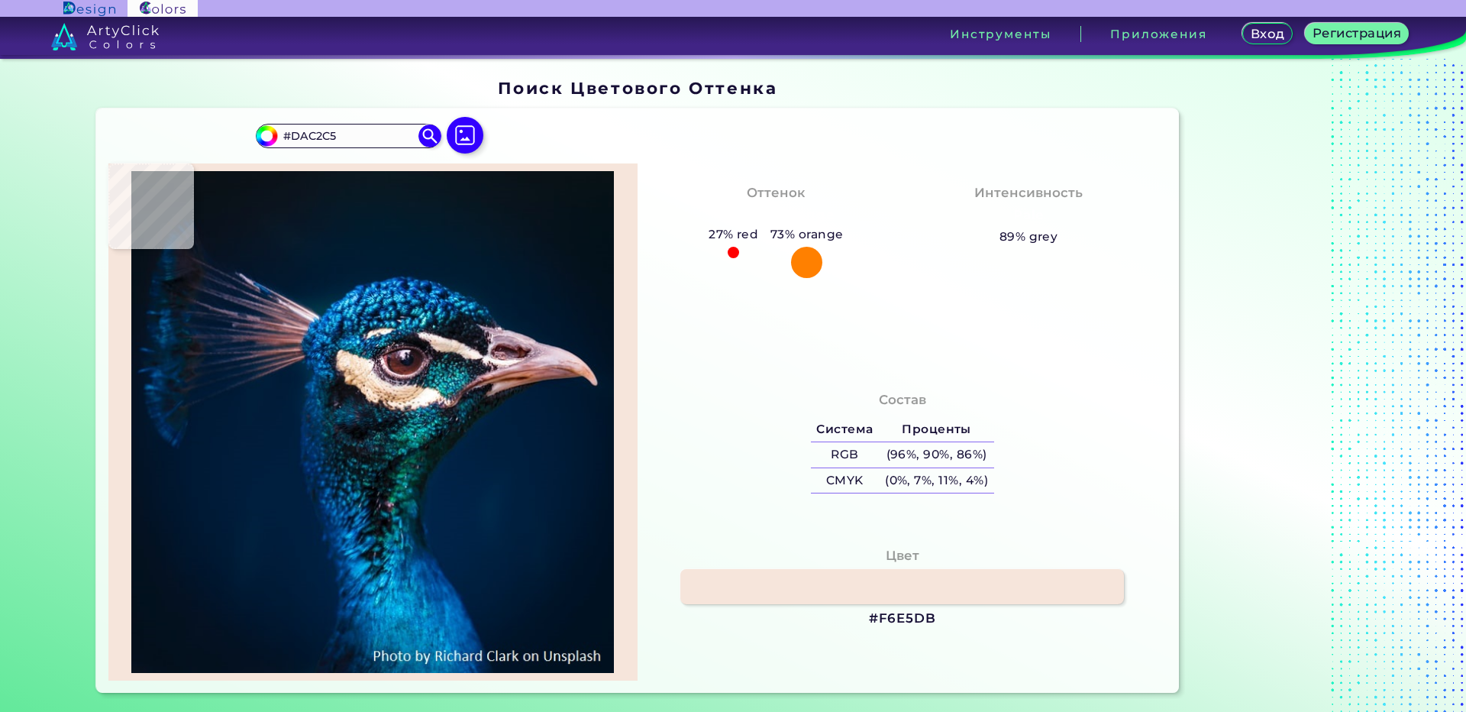
type input "#AA8A90"
type input "#b4919a"
type input "#B4919A"
type input "#eacedb"
type input "#EACEDB"
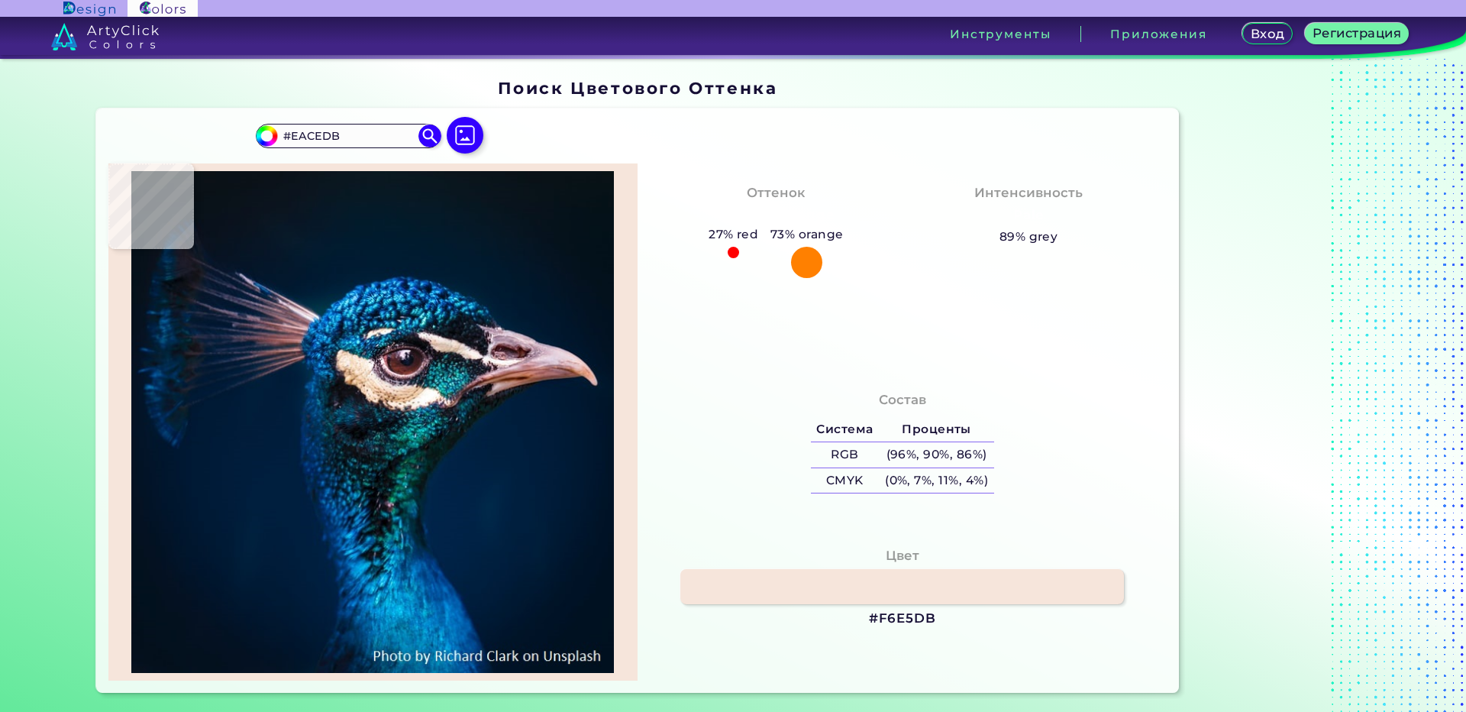
type input "#c59294"
type input "#C59294"
type input "#8a4b43"
type input "#8A4B43"
type input "#c77c64"
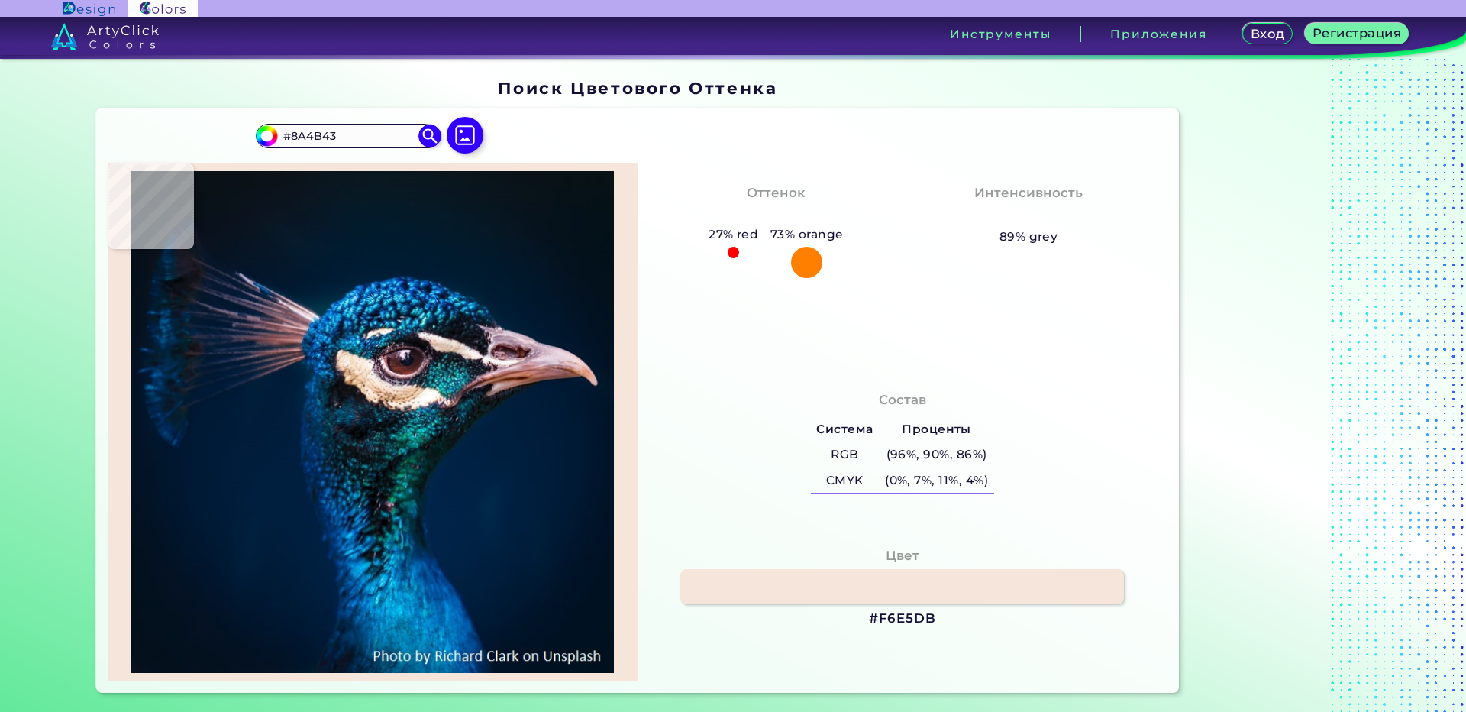
type input "#C77C64"
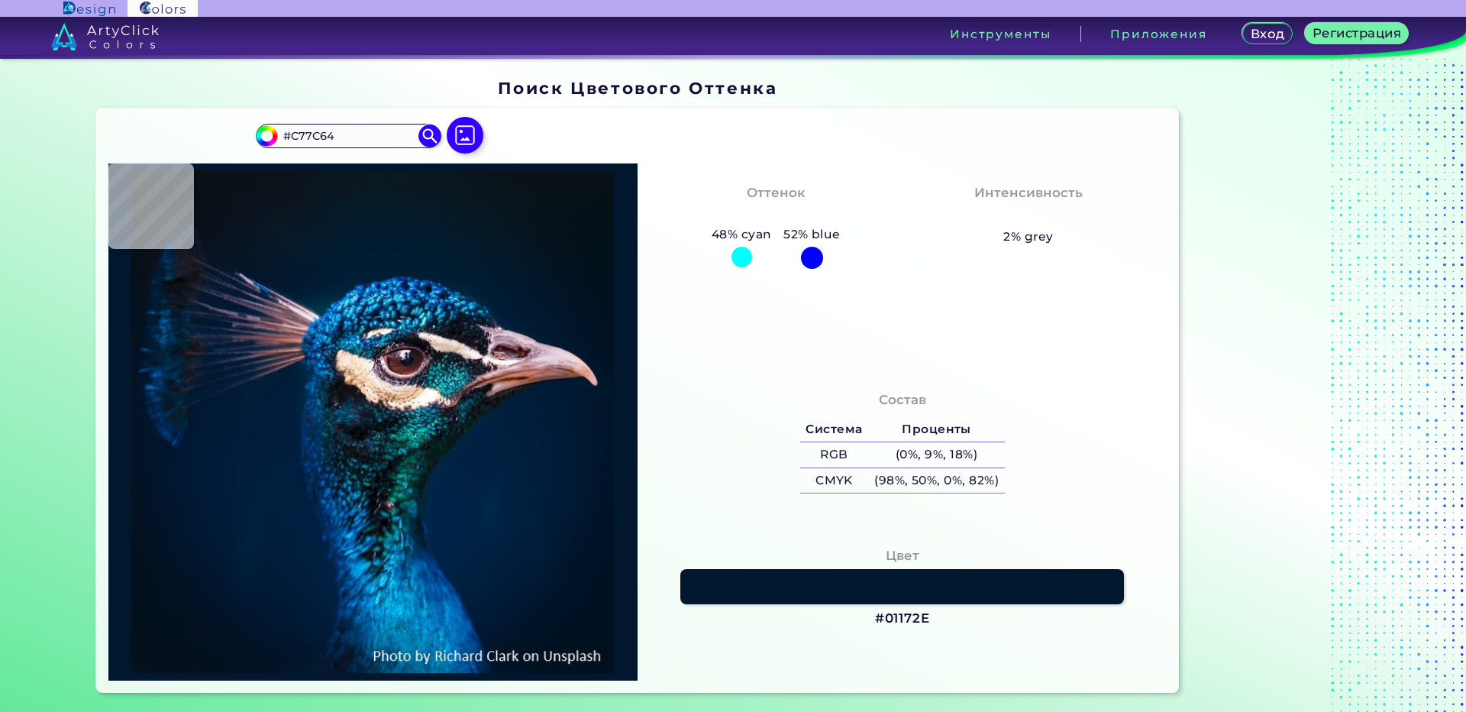
type input "#01172e"
type input "#01172E"
type input "#00152a"
type input "#00152A"
type input "#001528"
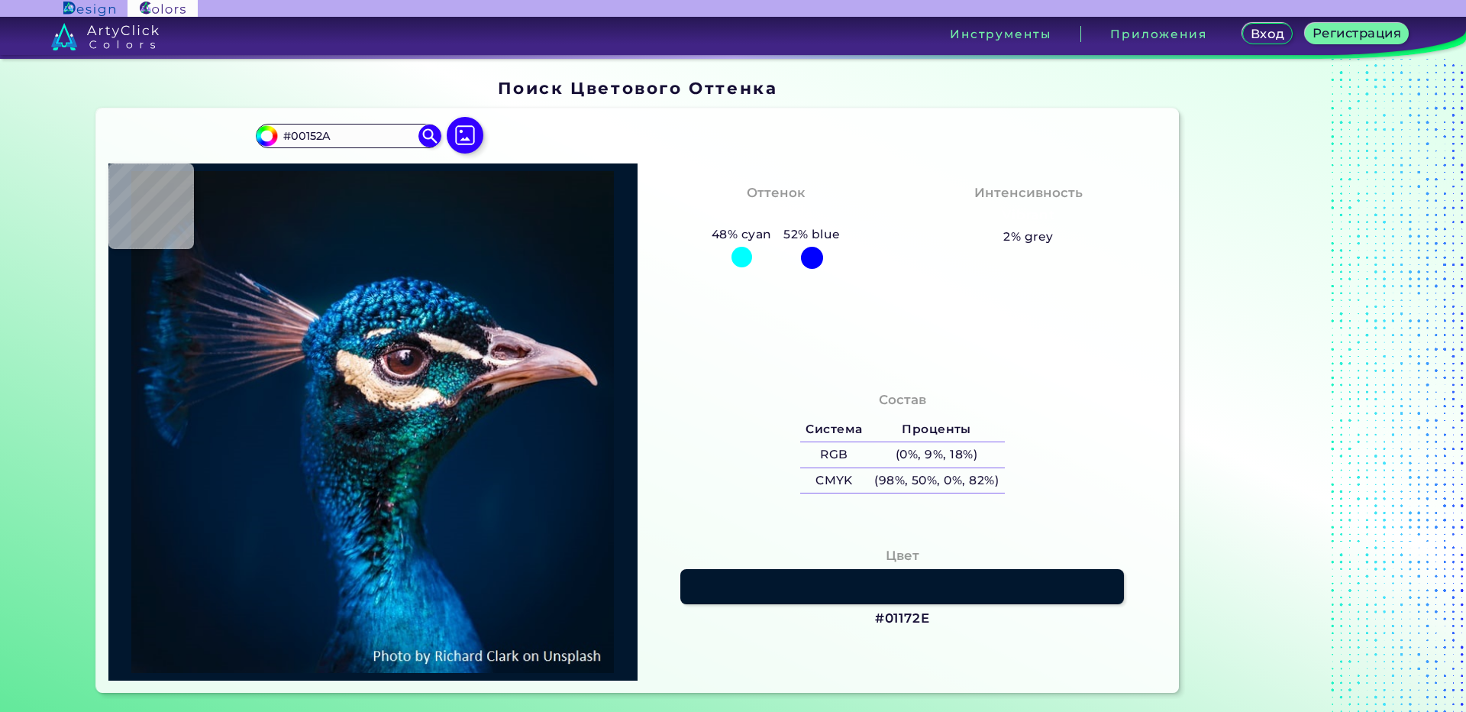
type input "#001528"
type input "#000000"
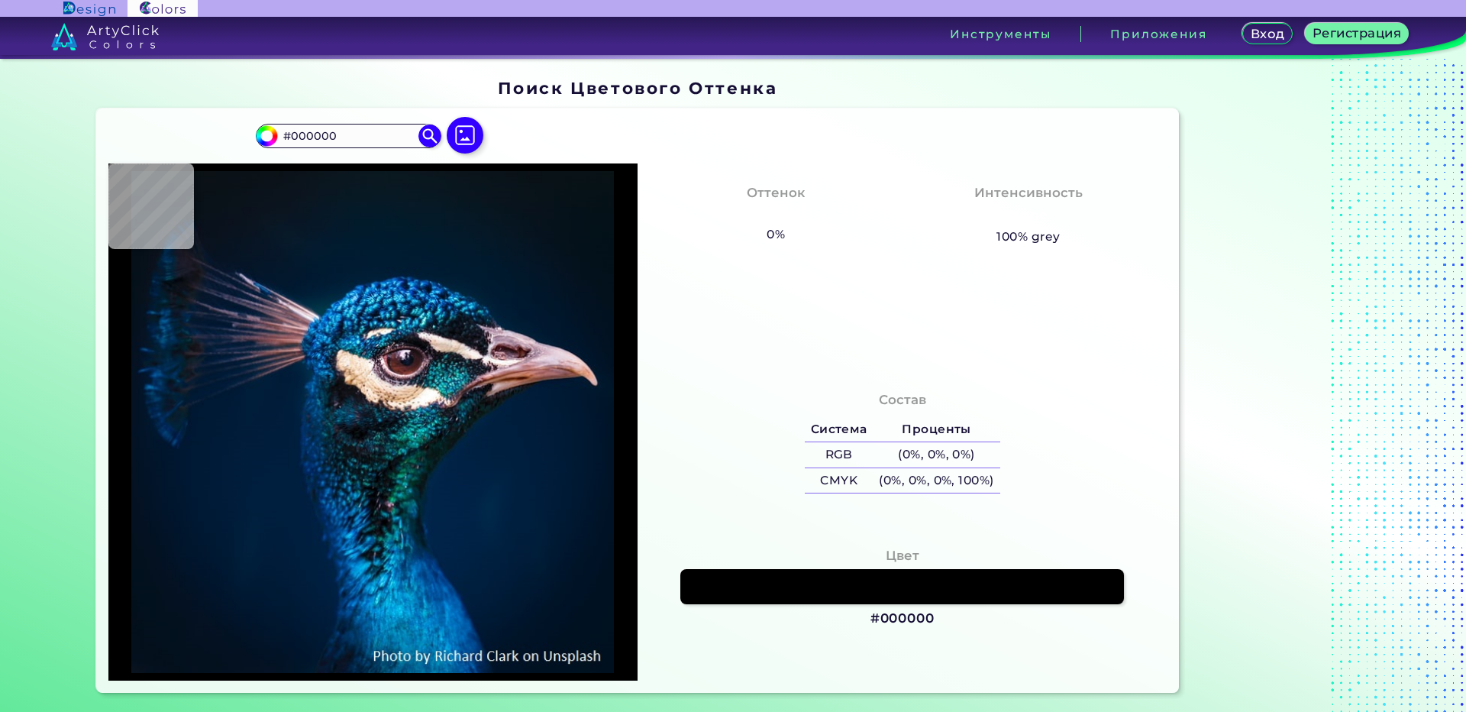
type input "#001528"
type input "#00162d"
type input "#00162D"
type input "#021d3b"
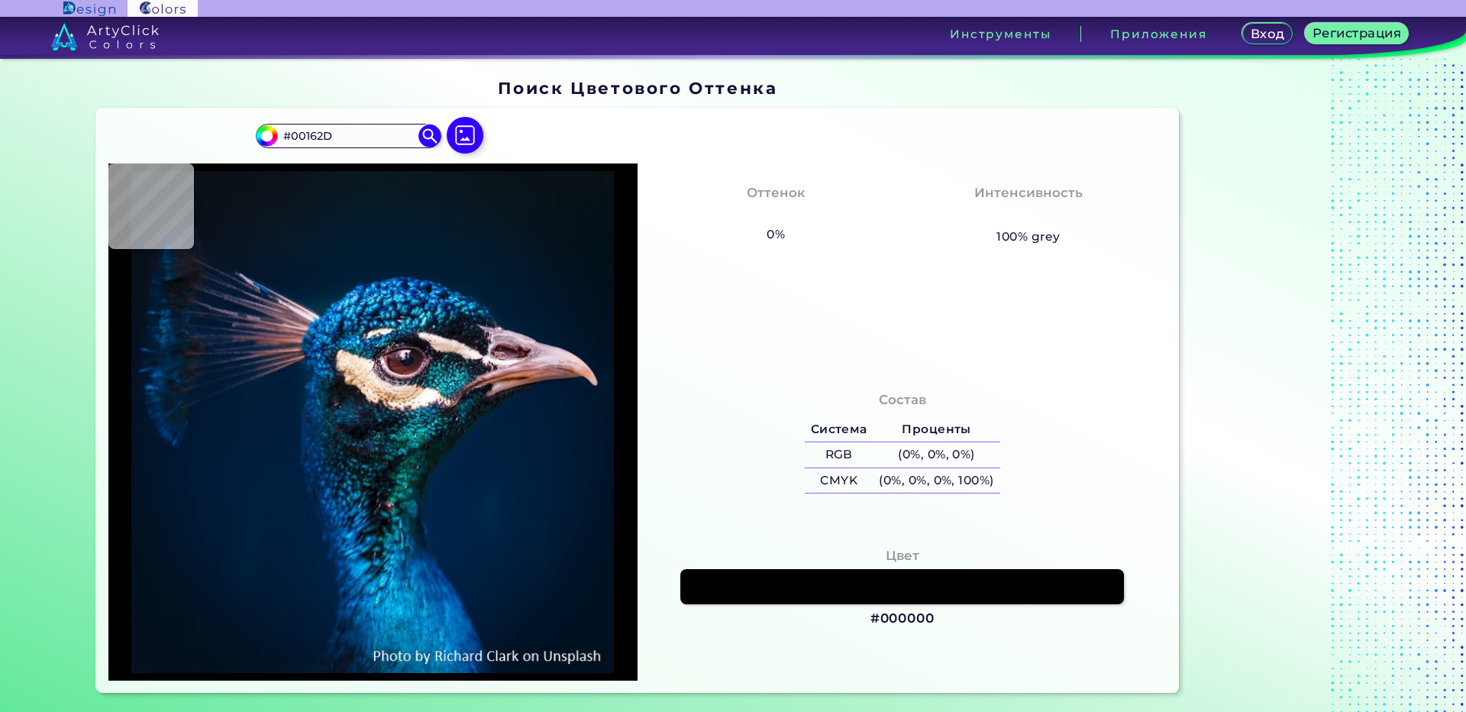
type input "#021D3B"
type input "#001d3b"
type input "#001D3B"
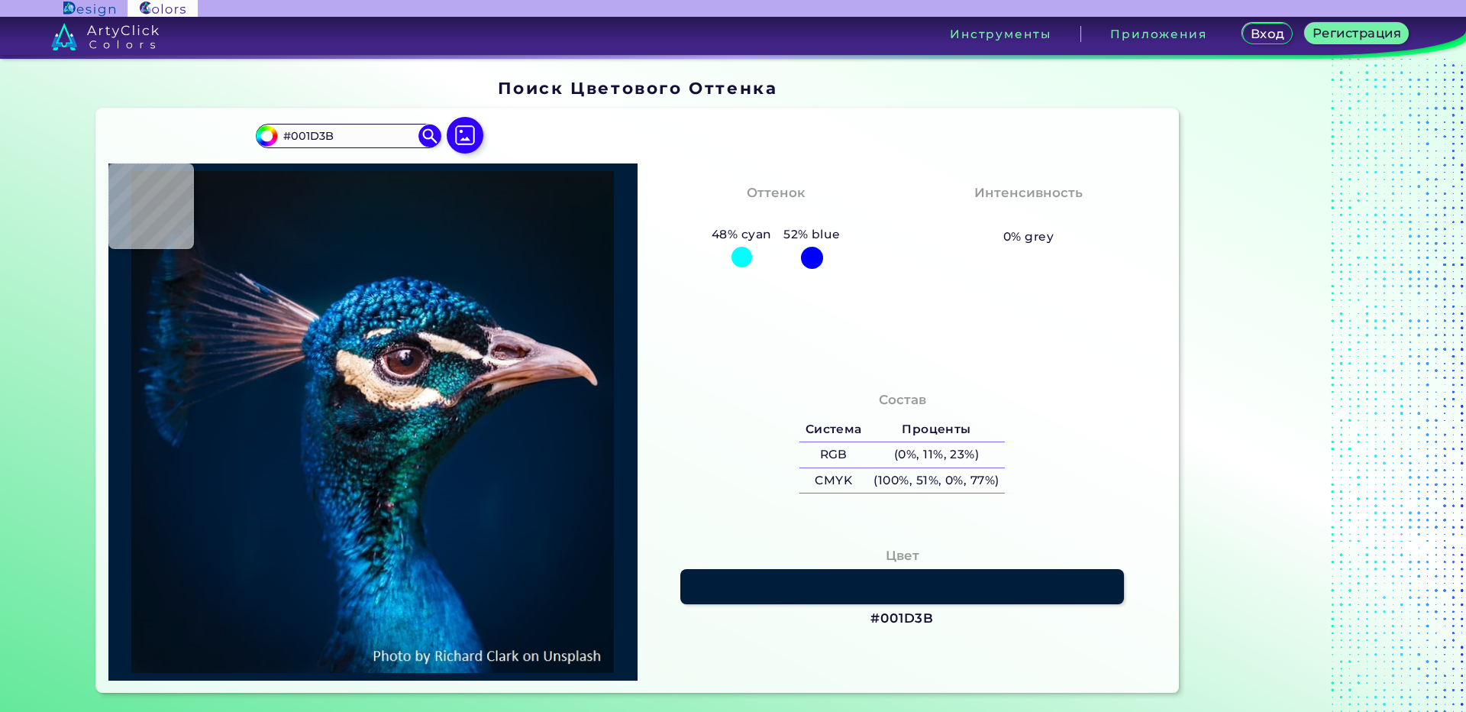
type input "#001d3c"
type input "#001D3C"
type input "#001f3e"
type input "#001F3E"
type input "#031d35"
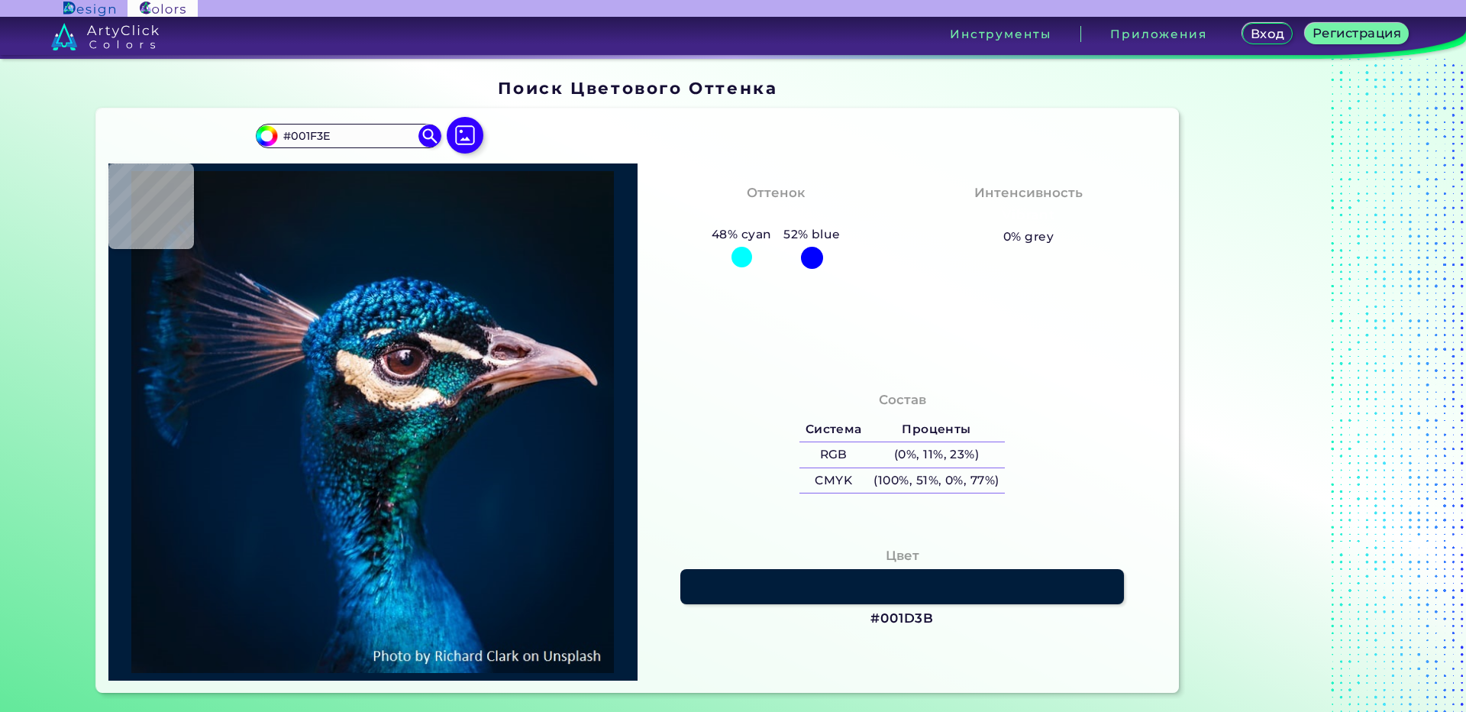
type input "#031D35"
type input "#0e212f"
type input "#0E212F"
type input "#131e21"
type input "#131E21"
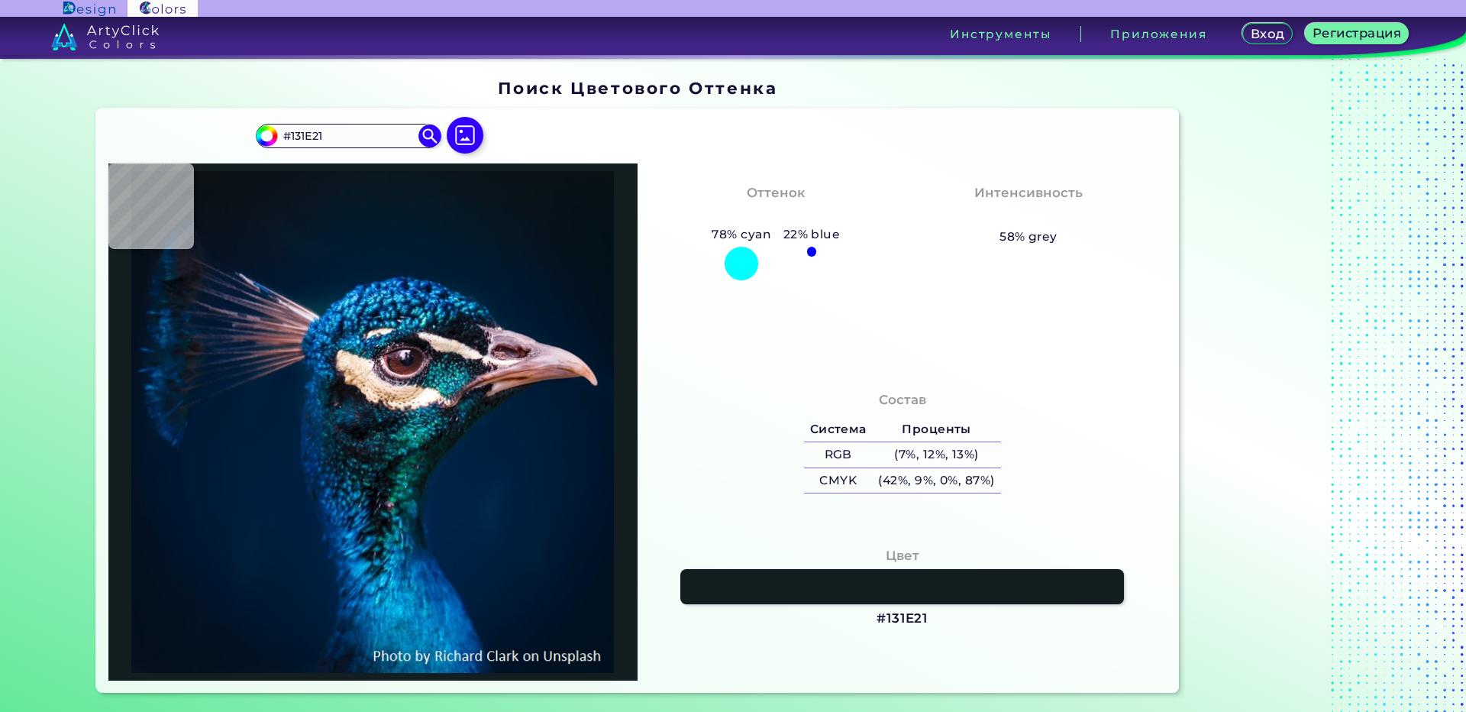
type input "#121b1e"
type input "#121B1E"
type input "#13191d"
type input "#13191D"
type input "#0e1415"
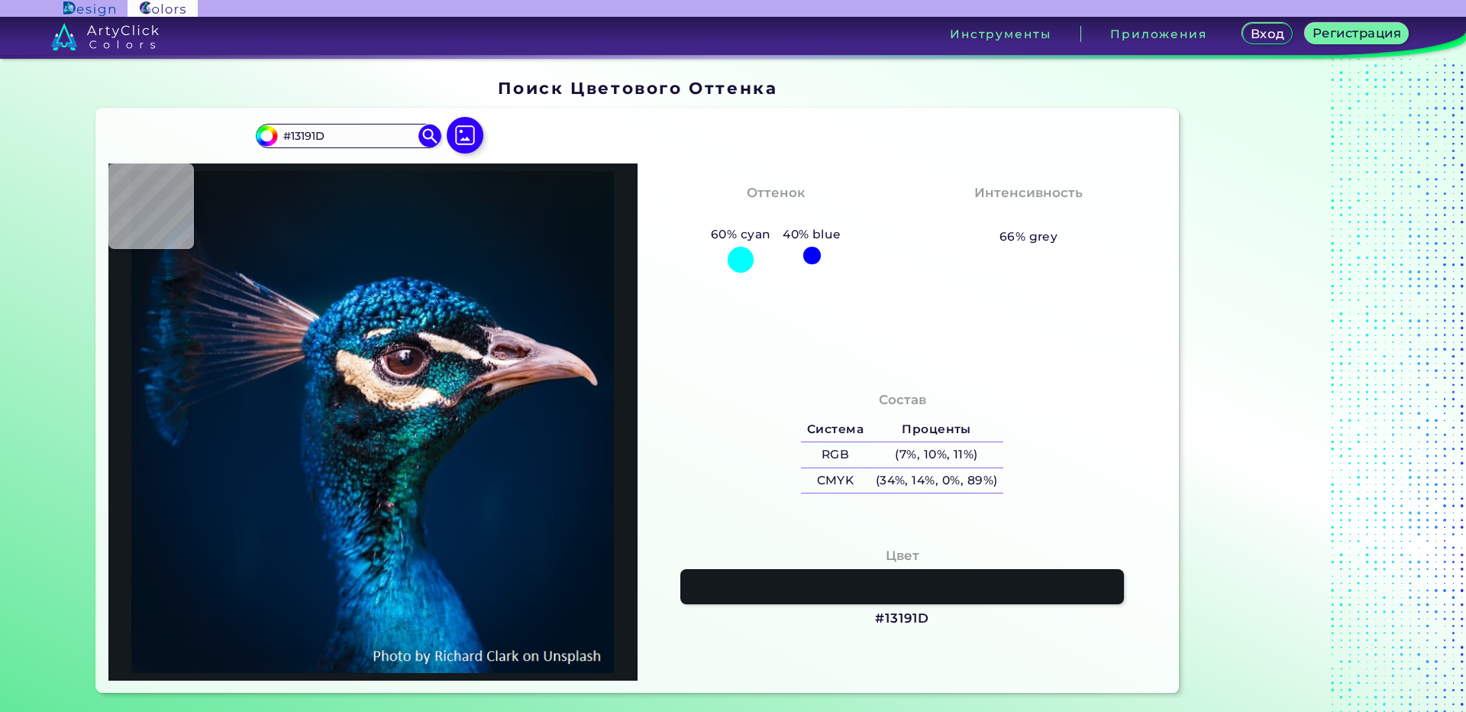
type input "#0E1415"
type input "#010507"
type input "#0a0d10"
type input "#0A0D10"
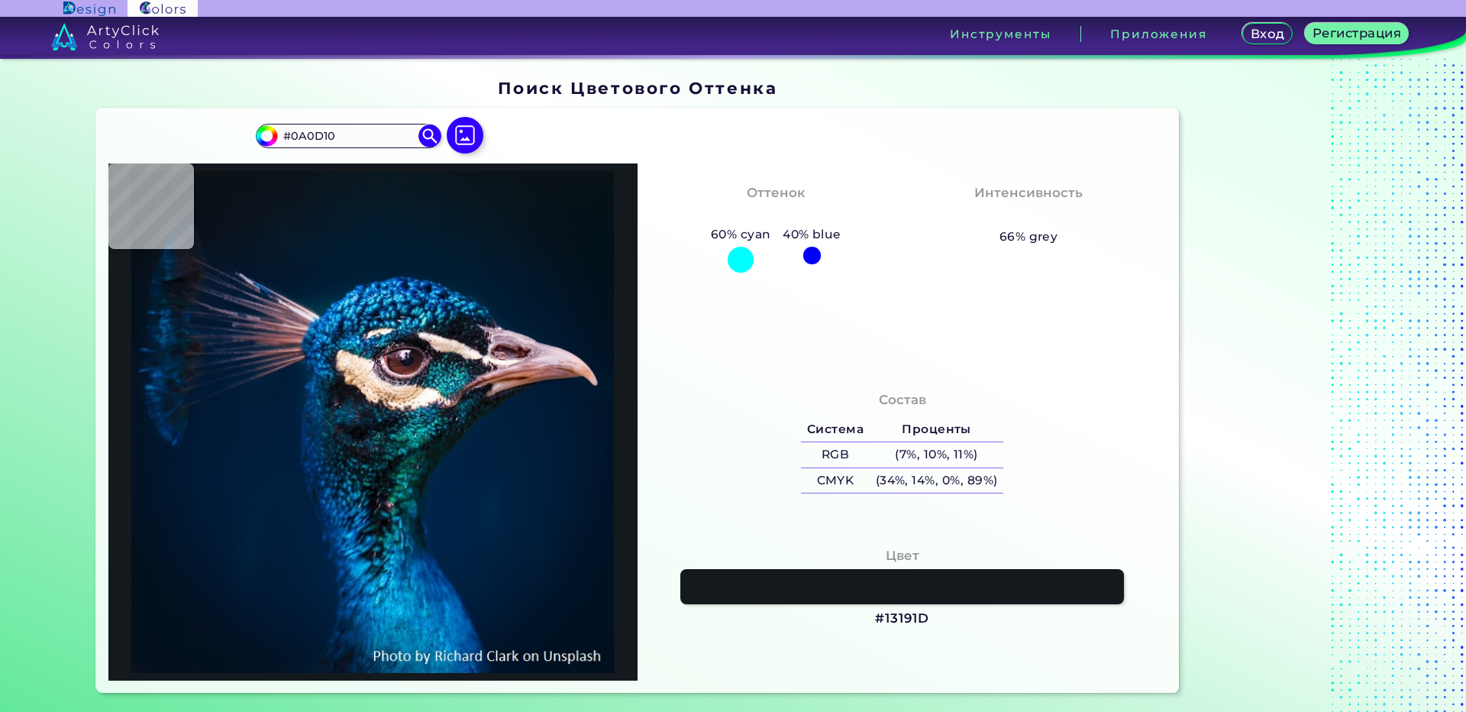
type input "#131217"
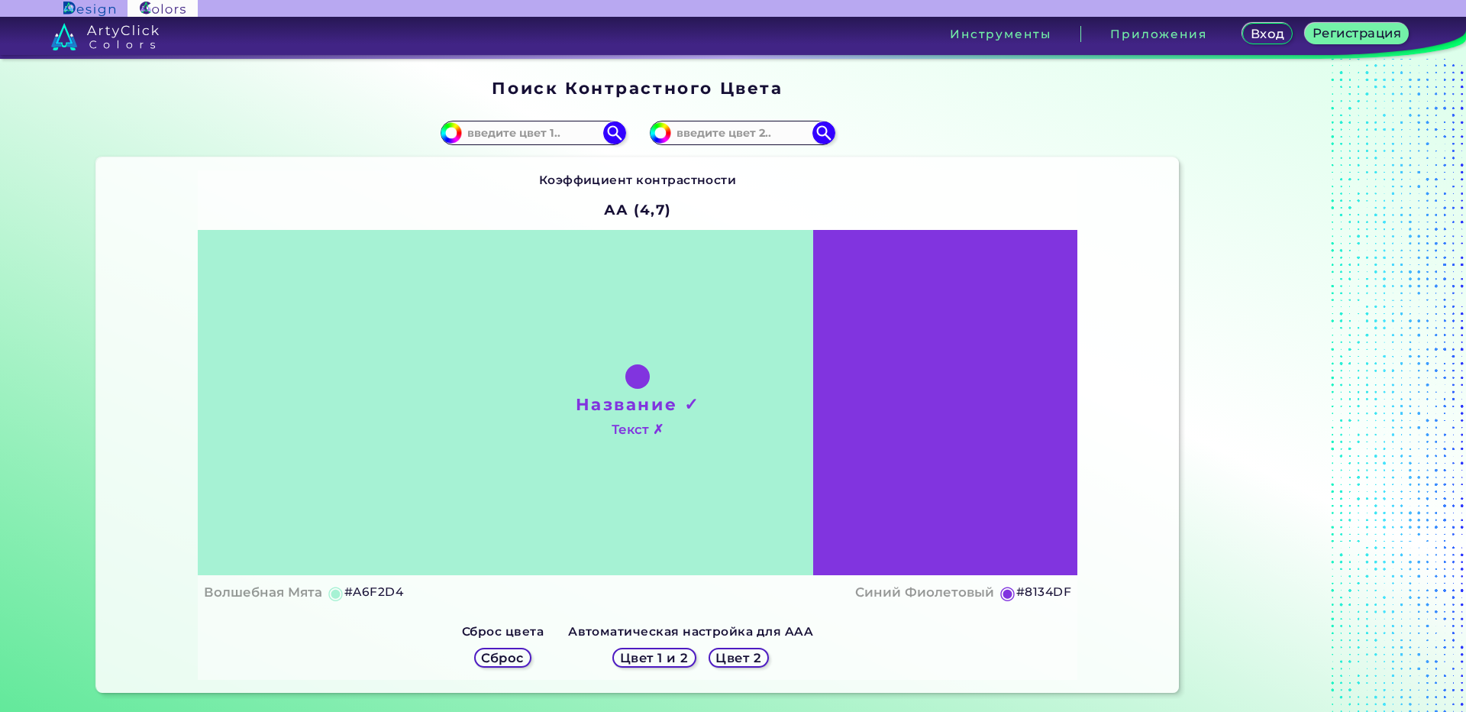
click at [636, 395] on h1 "Название ✓" at bounding box center [638, 403] width 124 height 23
click at [644, 399] on h1 "Название ✓" at bounding box center [638, 403] width 124 height 23
click at [643, 400] on h1 "Название ✓" at bounding box center [638, 403] width 124 height 23
click at [654, 403] on h1 "Название ✓" at bounding box center [638, 403] width 124 height 23
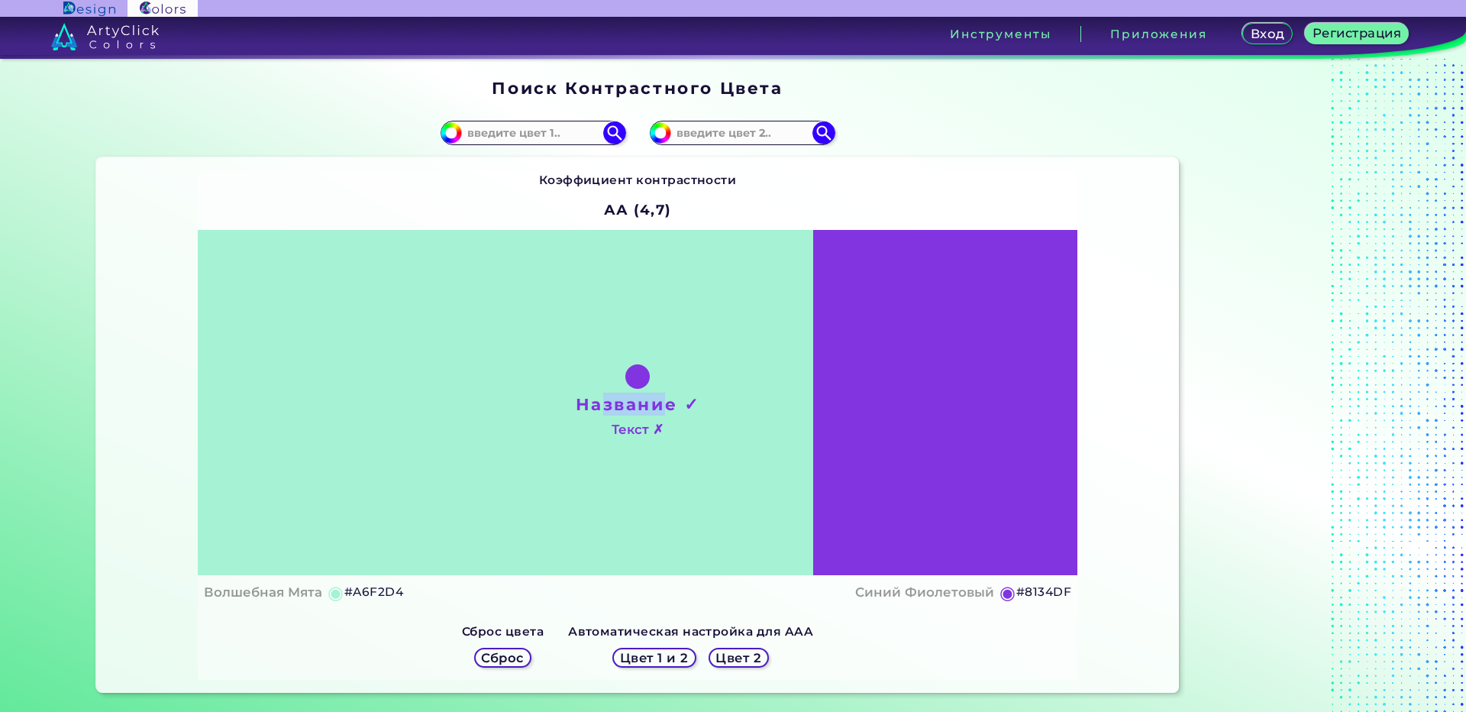
drag, startPoint x: 666, startPoint y: 403, endPoint x: 599, endPoint y: 411, distance: 66.9
click at [600, 411] on h1 "Название ✓" at bounding box center [638, 403] width 124 height 23
click at [599, 411] on h1 "Название ✓" at bounding box center [638, 403] width 124 height 23
click at [603, 407] on h1 "Название ✓" at bounding box center [638, 403] width 124 height 23
click at [604, 407] on h1 "Название ✓" at bounding box center [638, 403] width 124 height 23
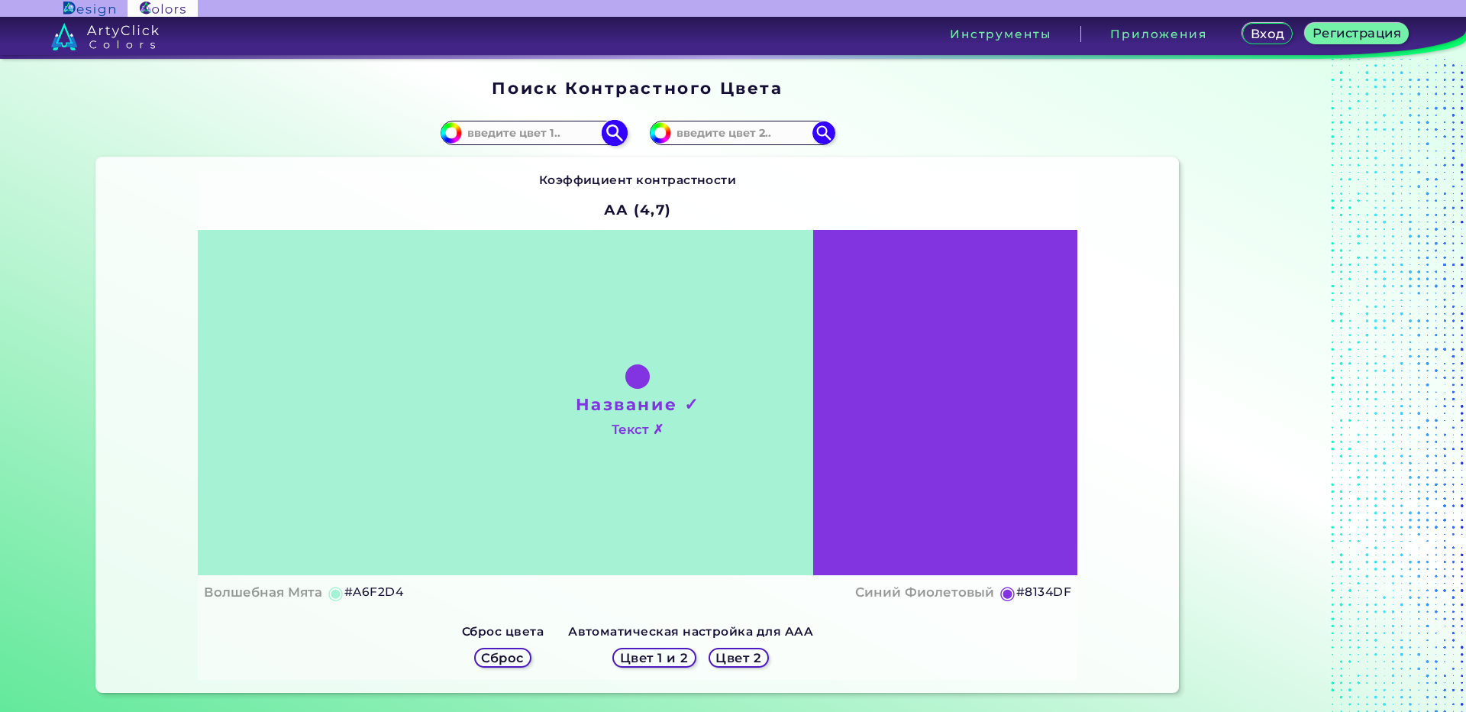
click at [560, 135] on input at bounding box center [533, 133] width 142 height 21
paste input "Warm Beige"
click at [604, 133] on img at bounding box center [614, 133] width 27 height 27
click at [618, 125] on img at bounding box center [614, 133] width 27 height 27
click at [537, 126] on input "Warm Beige" at bounding box center [533, 133] width 142 height 21
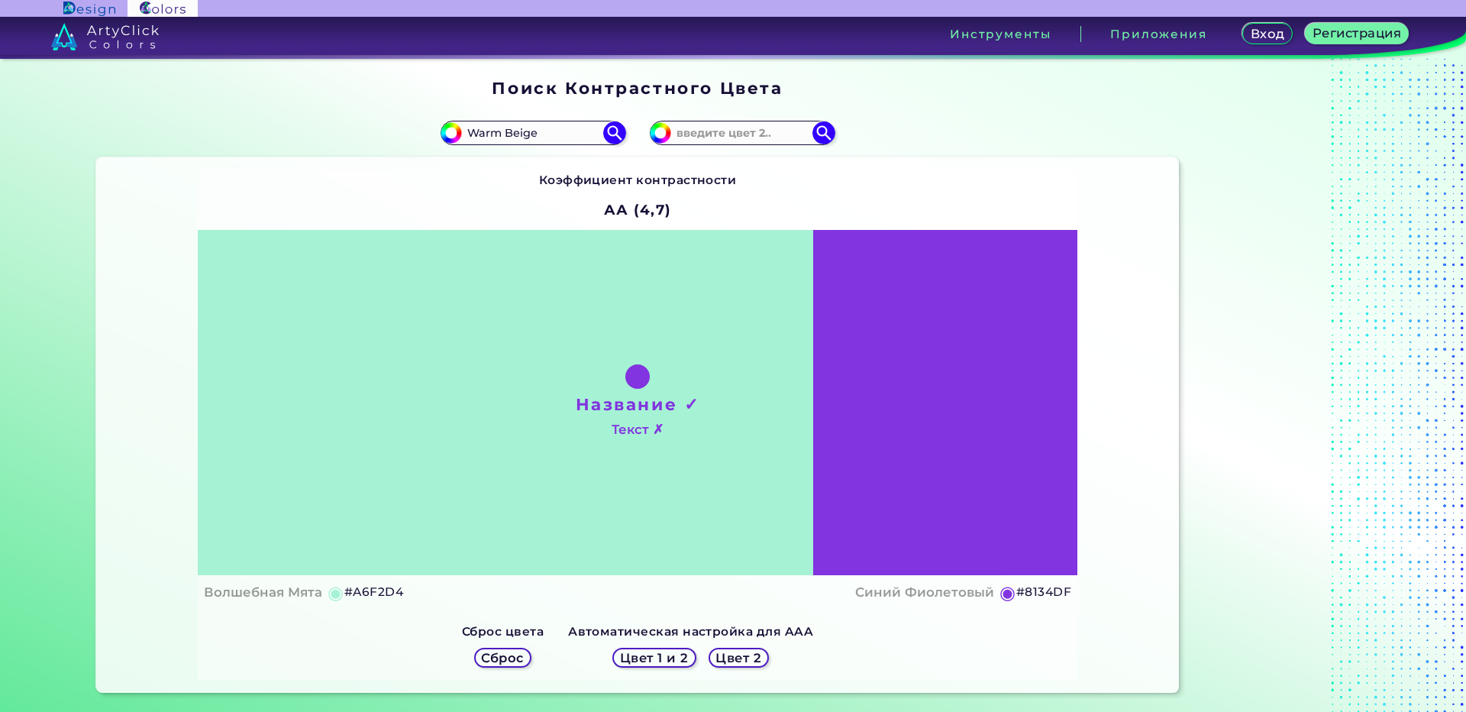
drag, startPoint x: 503, startPoint y: 133, endPoint x: 421, endPoint y: 125, distance: 82.8
click at [425, 133] on div "#a6f2d4 Warm Beige" at bounding box center [366, 132] width 541 height 49
type input "Beige"
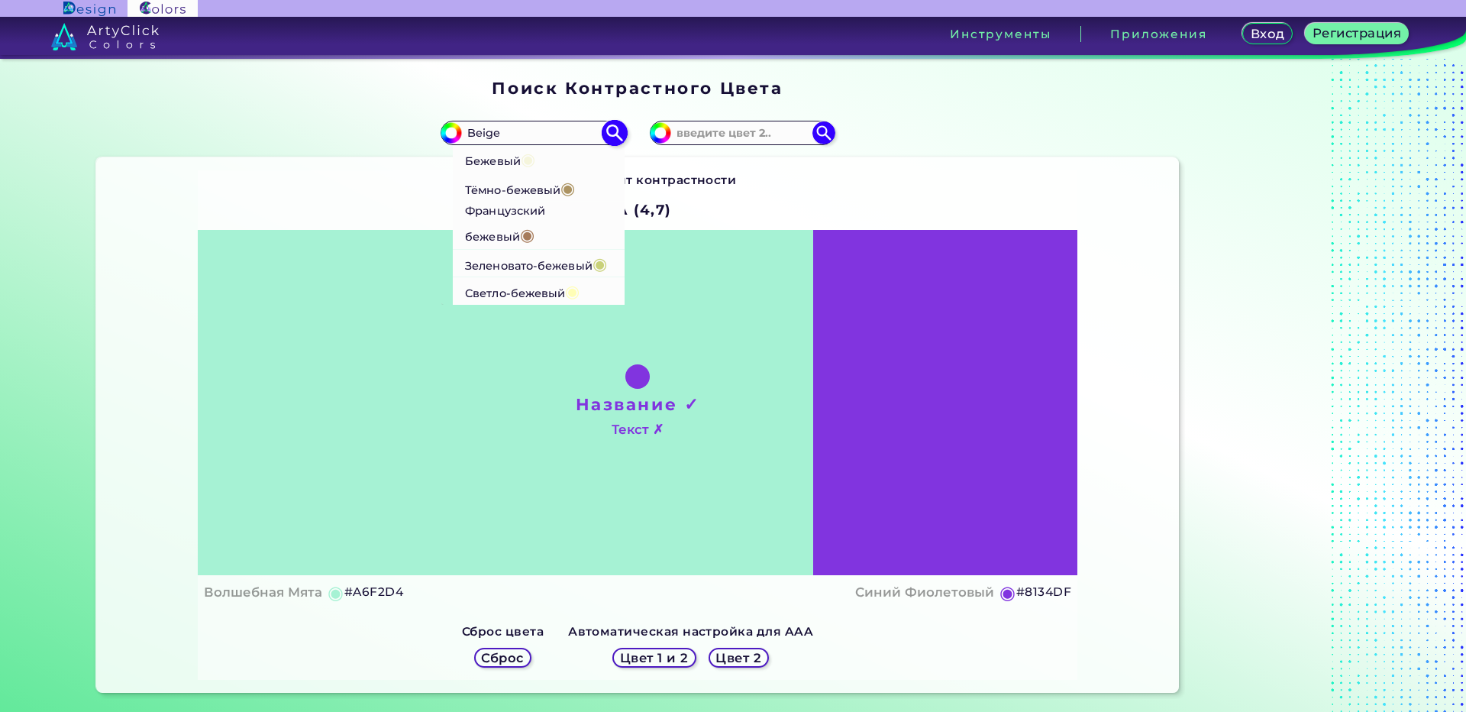
click at [521, 190] on p "Тёмно-бежевый ◉" at bounding box center [520, 187] width 110 height 28
type input "#ac9362"
type input "#AC9362"
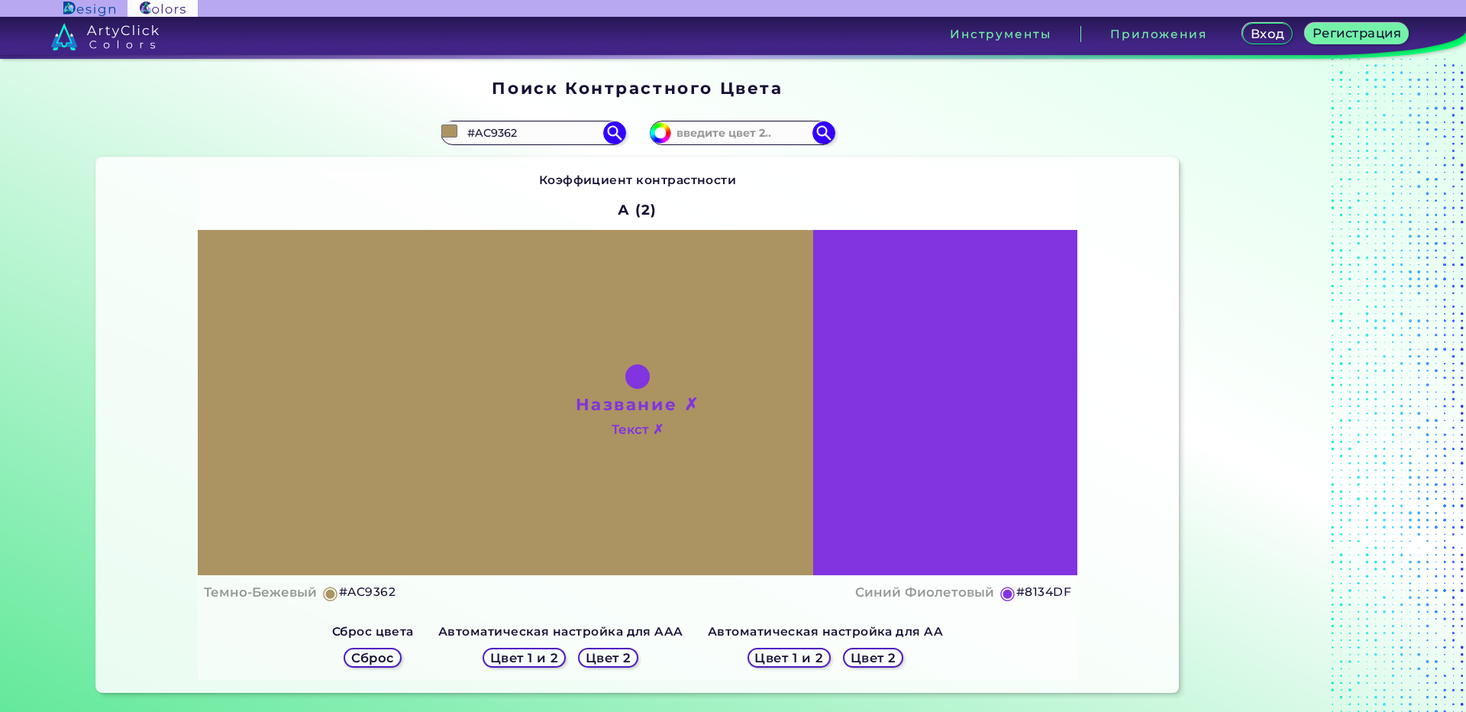
click at [650, 200] on h2 "А (2)" at bounding box center [637, 210] width 53 height 34
drag, startPoint x: 634, startPoint y: 189, endPoint x: 638, endPoint y: 197, distance: 9.6
click at [638, 197] on div "Коэффициент контрастности А (2)" at bounding box center [638, 200] width 198 height 60
click at [720, 215] on div "Коэффициент контрастности А (2)" at bounding box center [638, 200] width 198 height 60
click at [944, 483] on div "Название ✗ Текст ✗" at bounding box center [637, 403] width 879 height 346
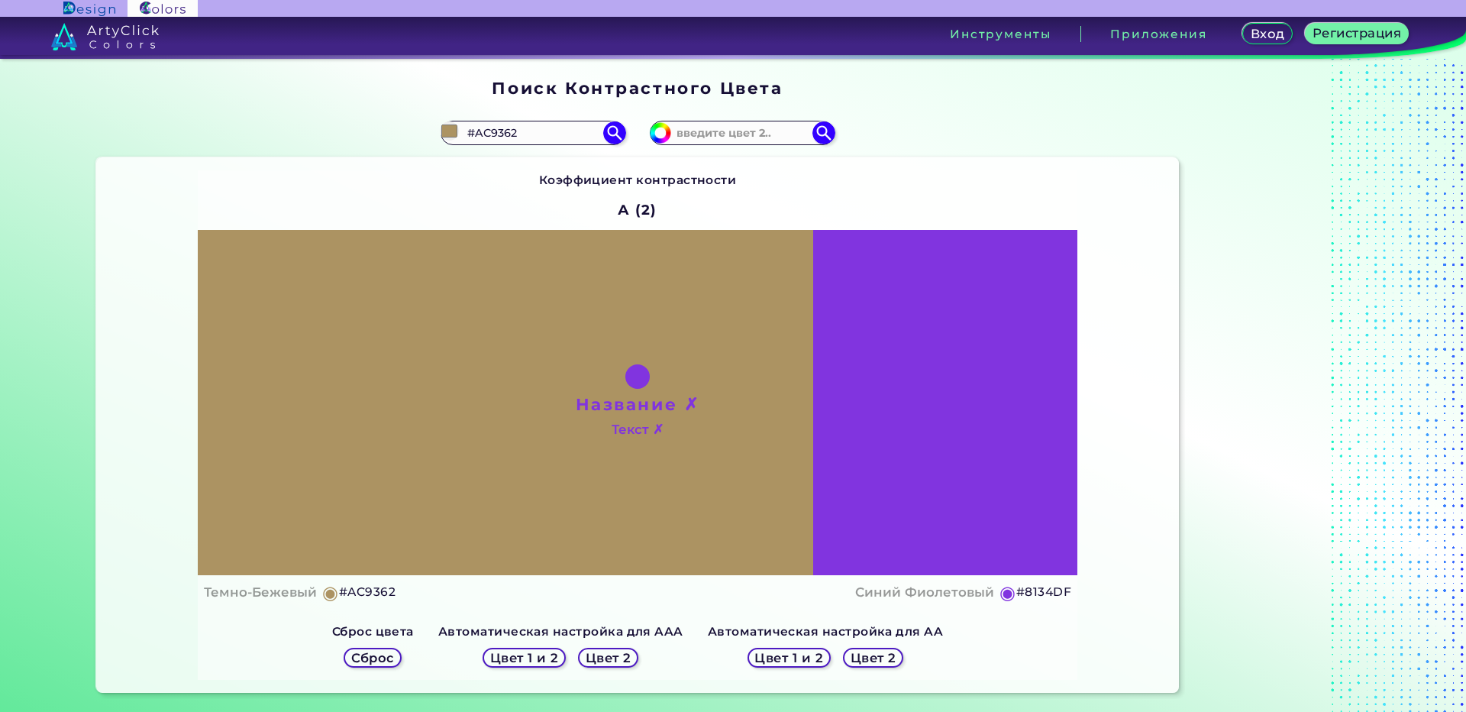
click at [999, 595] on h5 "◉" at bounding box center [1007, 592] width 17 height 18
click at [1000, 600] on h5 "◉" at bounding box center [1007, 592] width 17 height 18
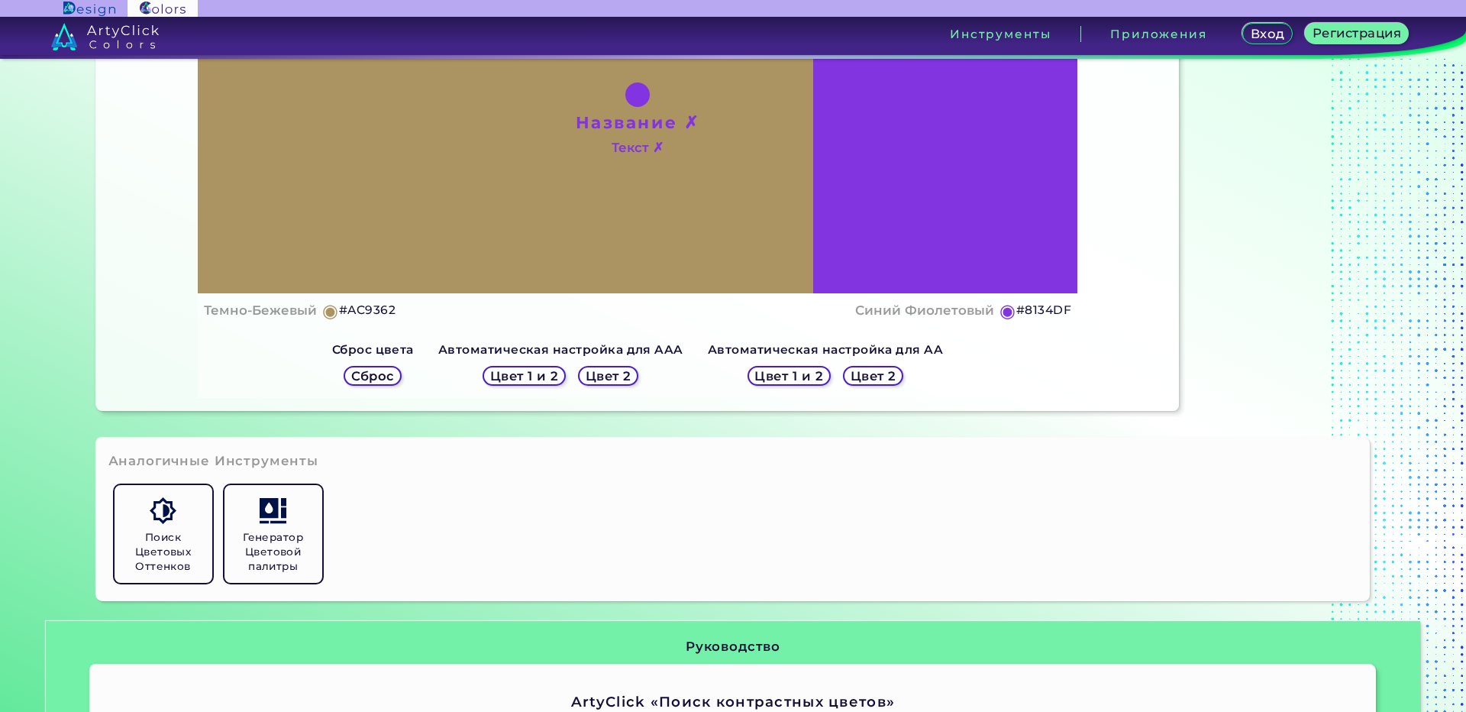
scroll to position [305, 0]
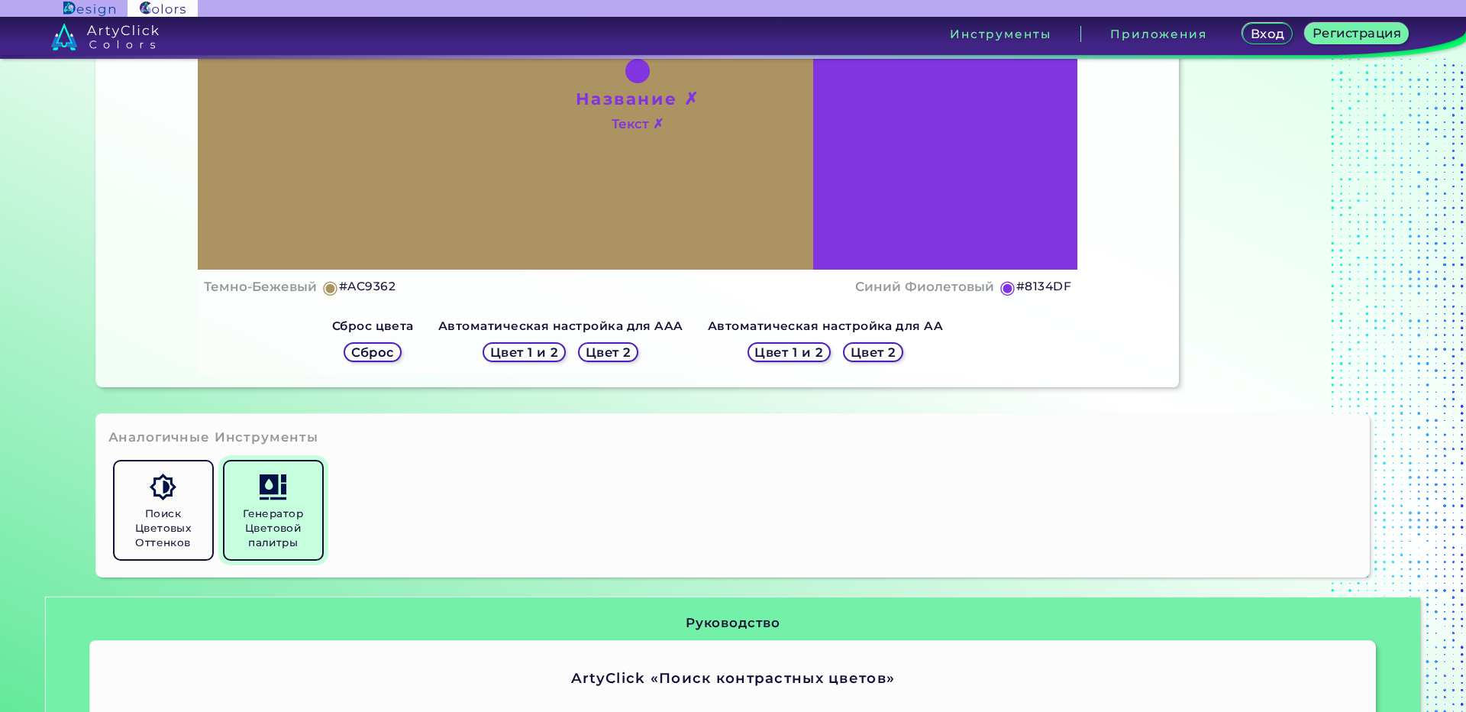
click at [264, 530] on h5 "Генератор Цветовой палитры" at bounding box center [274, 528] width 86 height 44
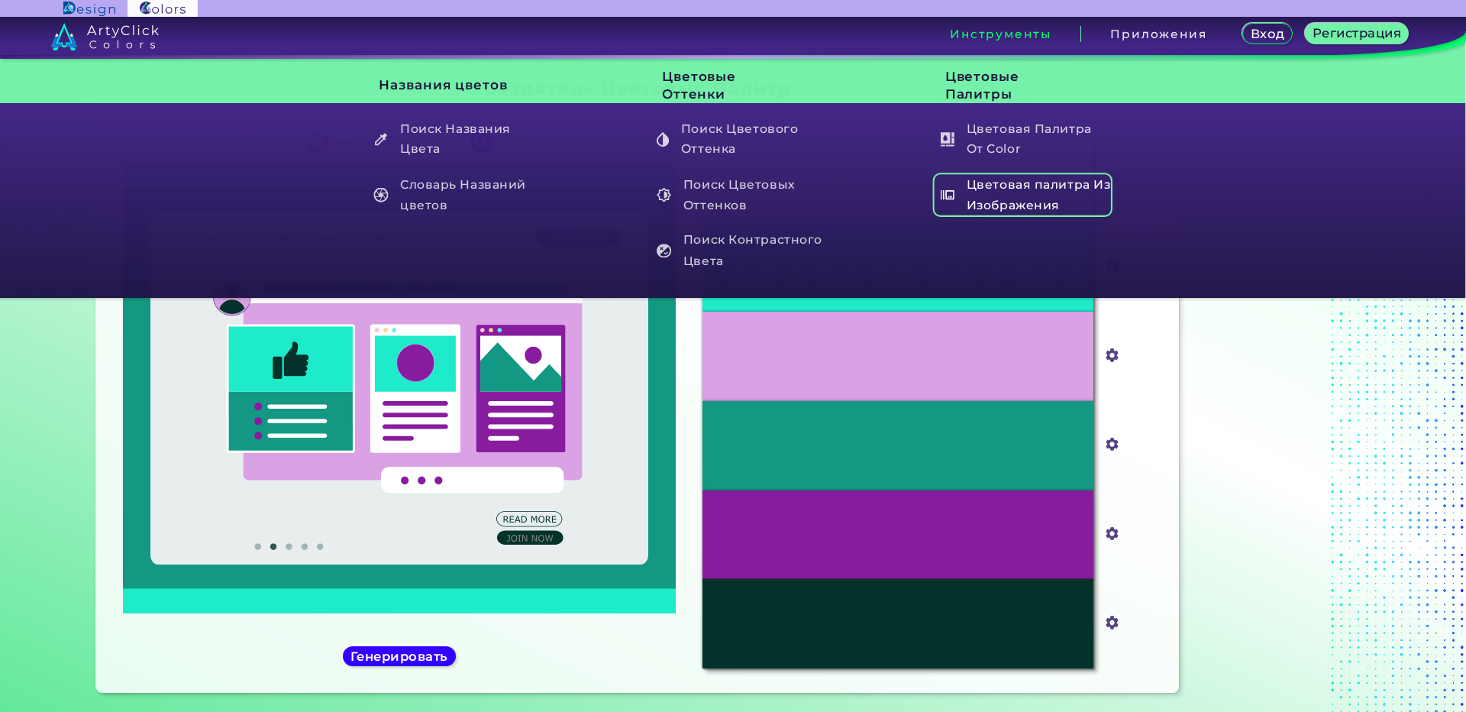
click at [985, 182] on h5 "Цветовая палитра Из Изображения" at bounding box center [1021, 195] width 179 height 44
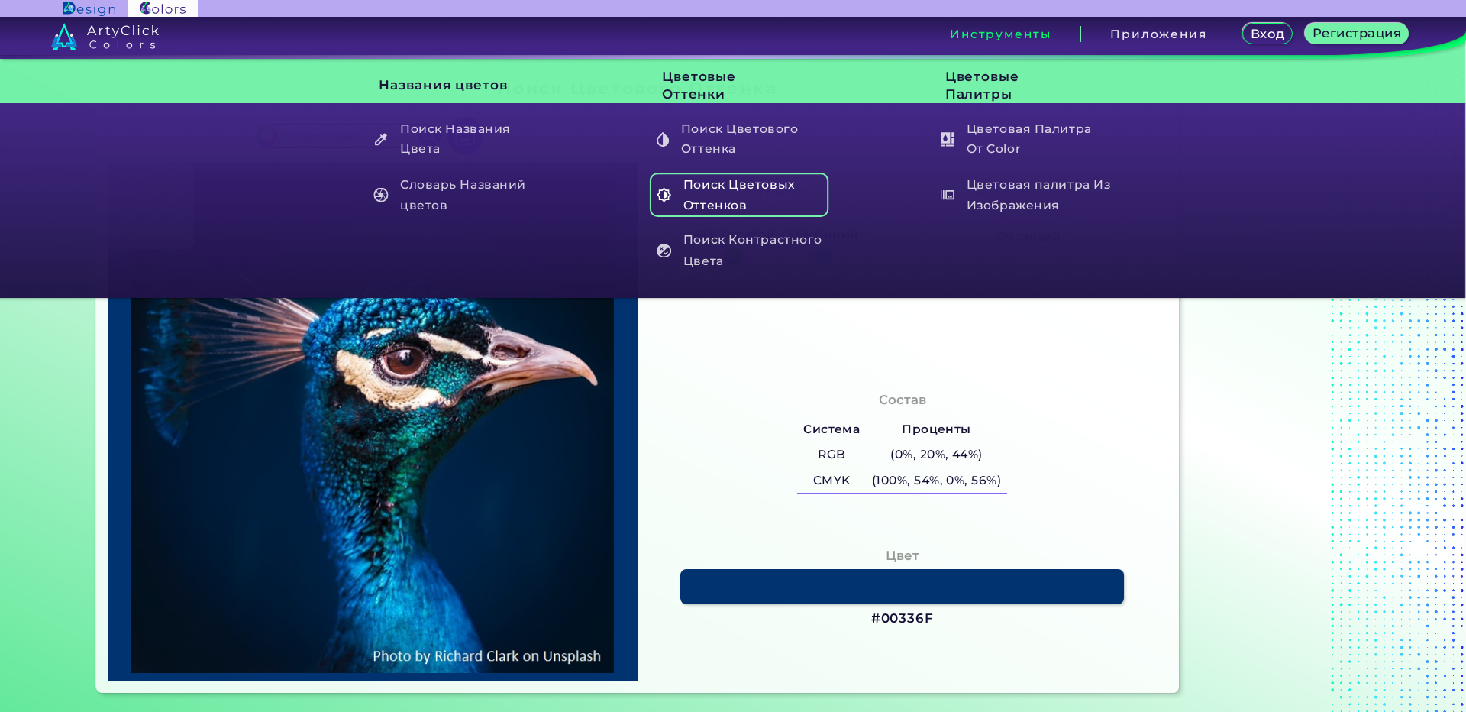
click at [724, 182] on h5 "Поиск Цветовых Оттенков" at bounding box center [739, 195] width 179 height 44
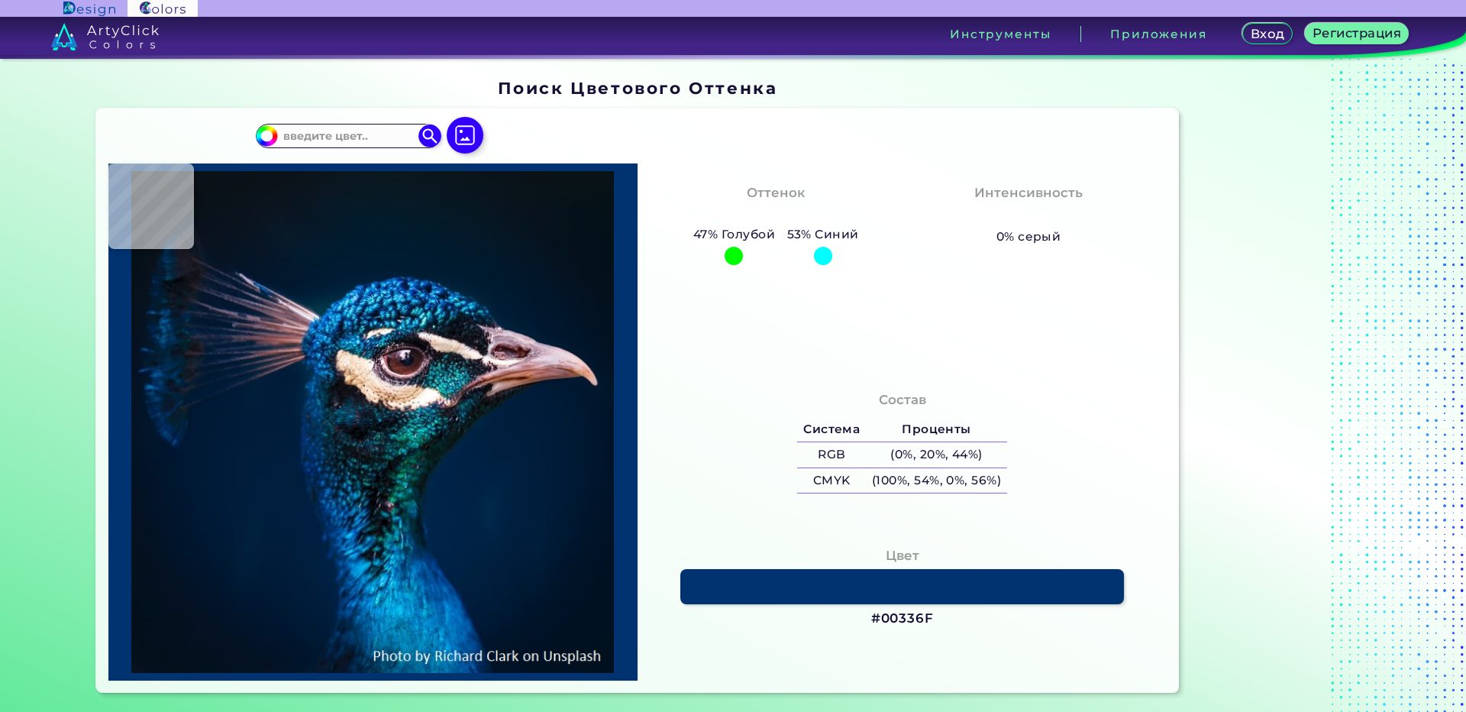
type input "#000000"
type input "#071218"
type input "#071216"
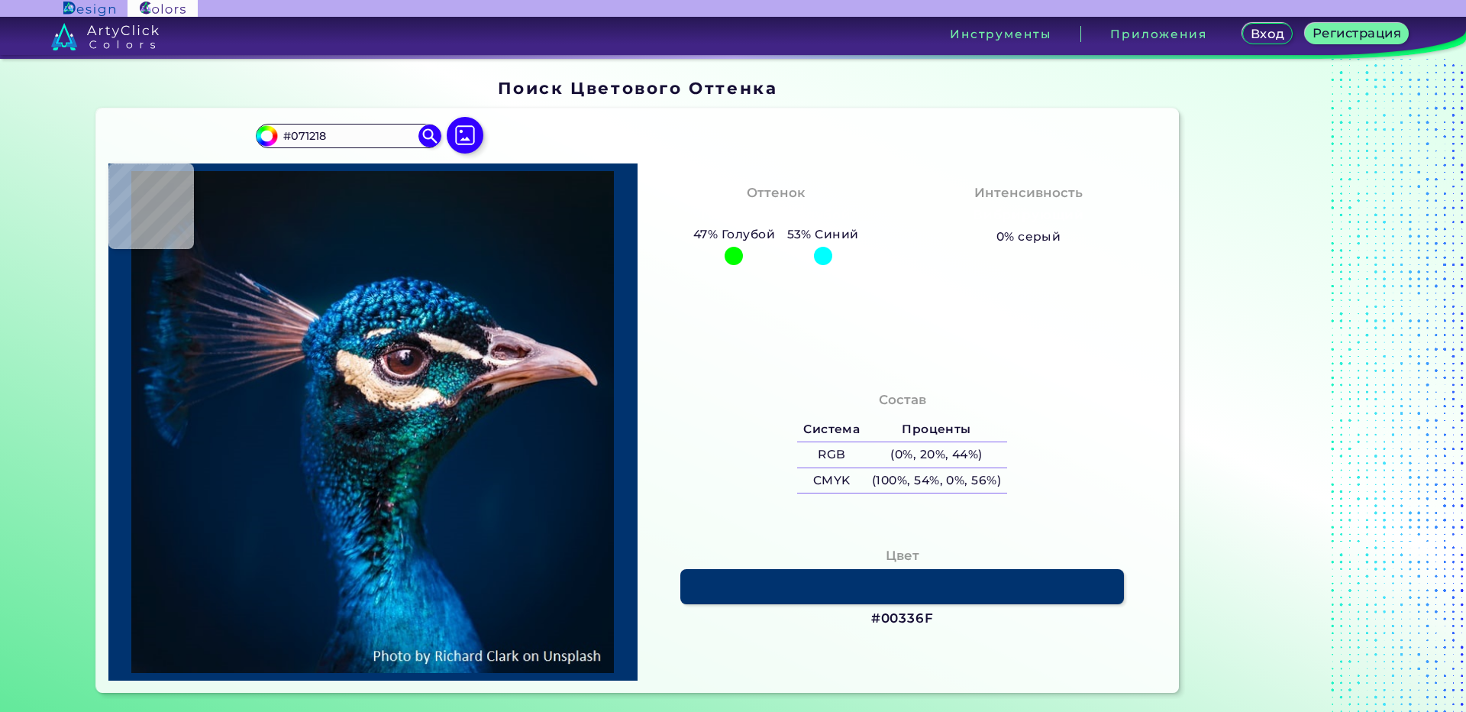
type input "#071216"
type input "#081116"
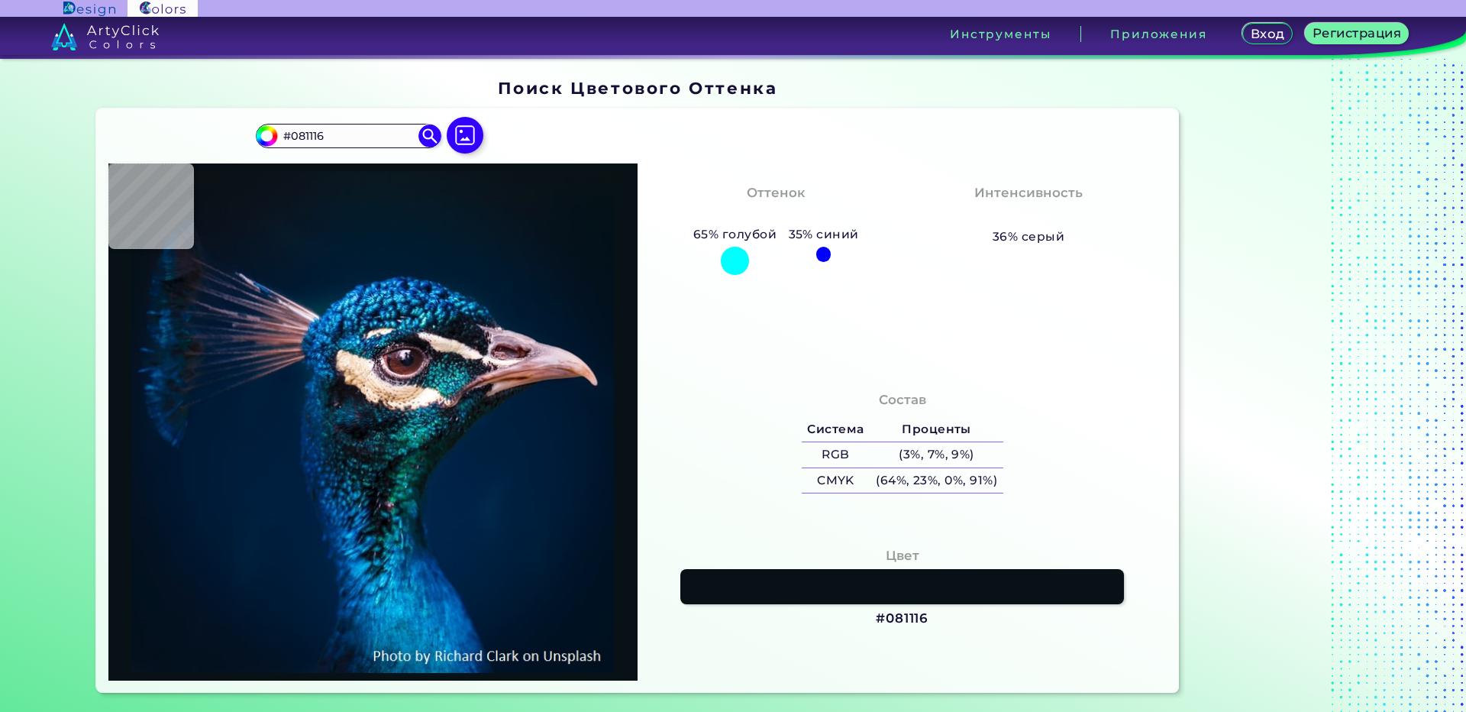
drag, startPoint x: 386, startPoint y: 141, endPoint x: 202, endPoint y: 144, distance: 184.8
click at [202, 144] on div "#081116 #081116 Acadia ◉ Acid Green ◉ Aero Blue ◉ Alabaster ◉ Albescent White ◉…" at bounding box center [637, 400] width 1083 height 584
paste input "F5ECDB"
type input "#F5ECDB"
type input "#f5ecdb"
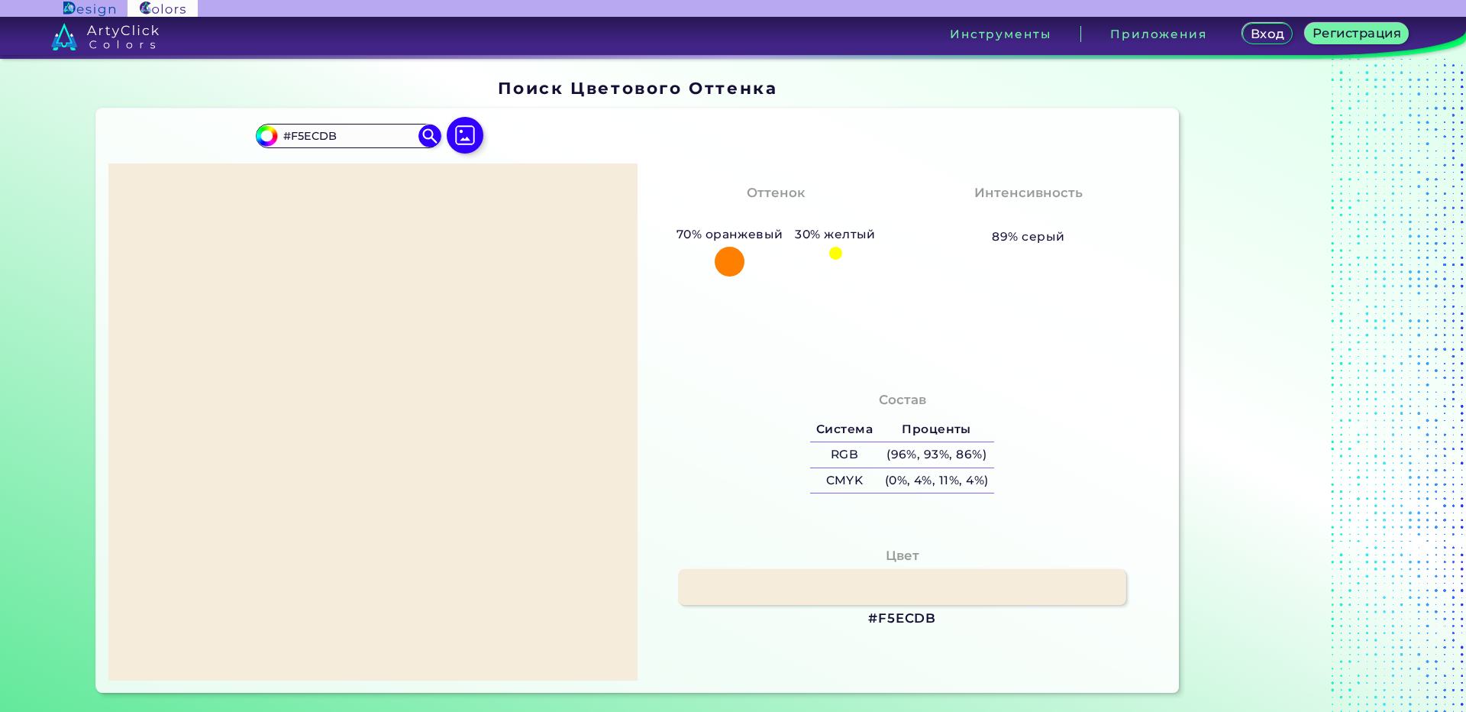
click at [869, 601] on link at bounding box center [902, 586] width 448 height 36
